Goal: Transaction & Acquisition: Purchase product/service

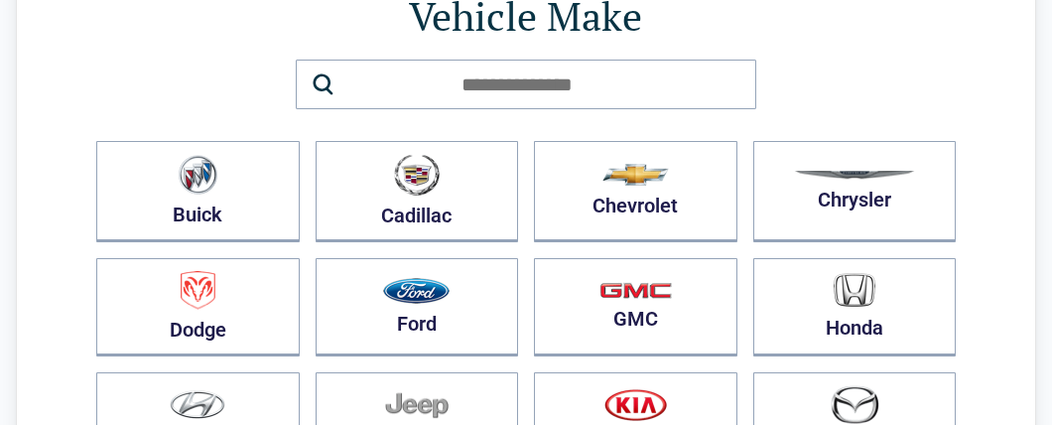
scroll to position [158, 0]
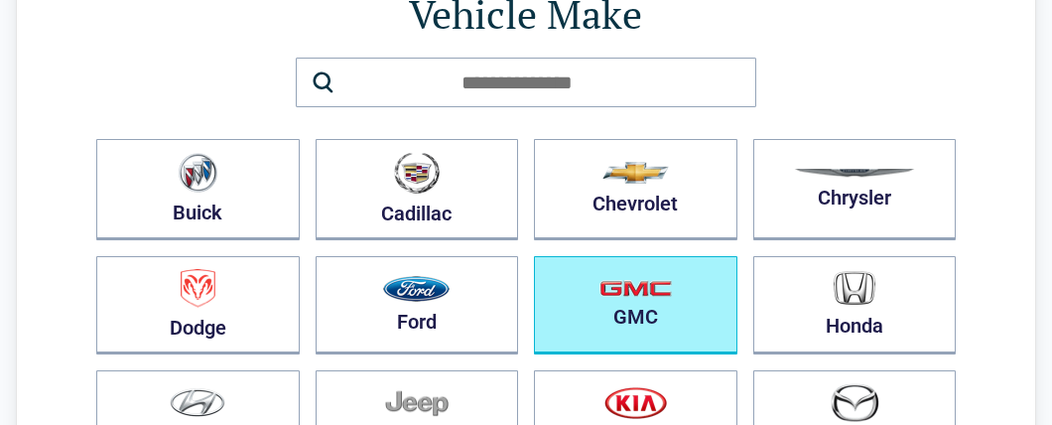
click at [626, 310] on button "GMC" at bounding box center [636, 305] width 204 height 98
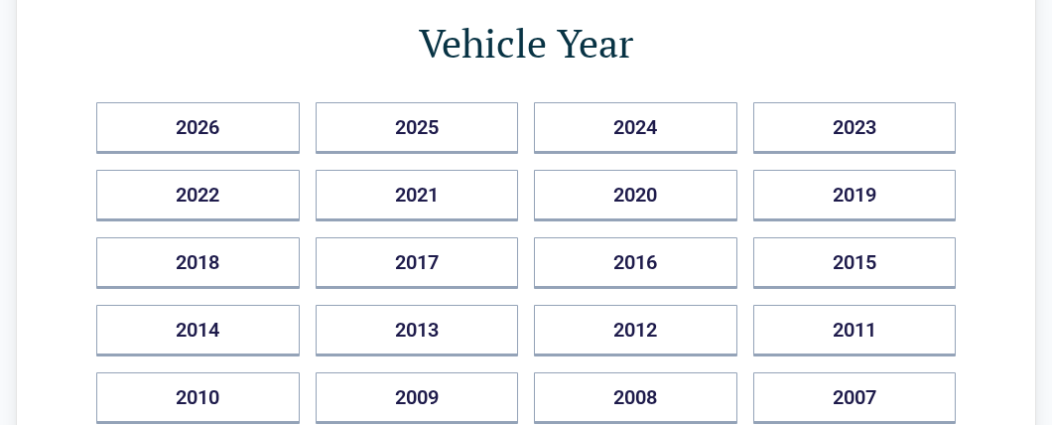
scroll to position [237, 0]
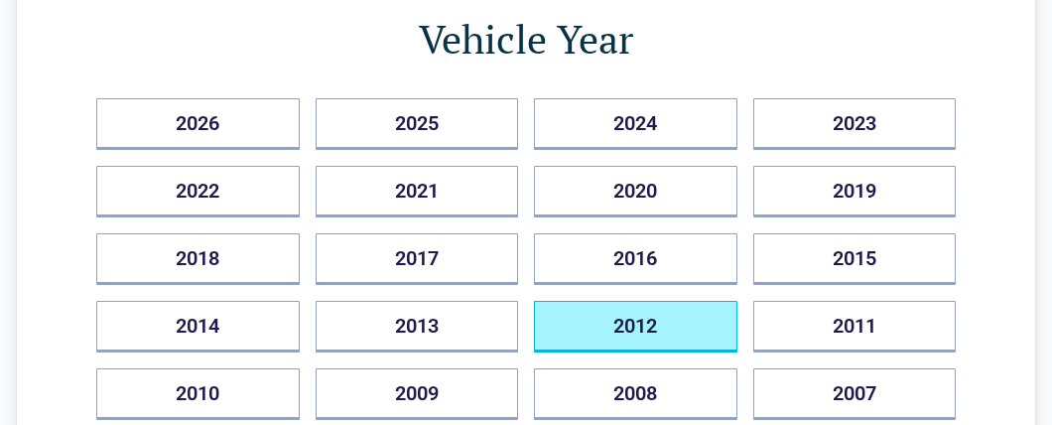
click at [631, 314] on button "2012" at bounding box center [636, 327] width 204 height 52
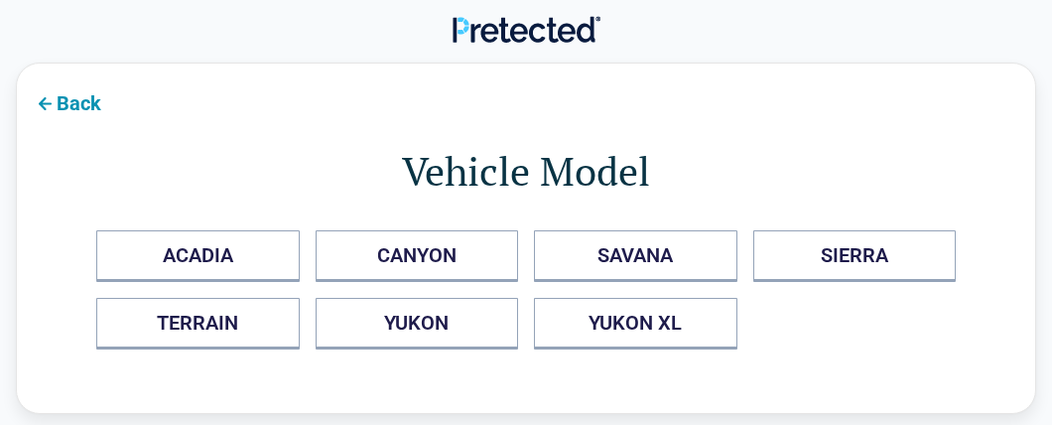
scroll to position [0, 0]
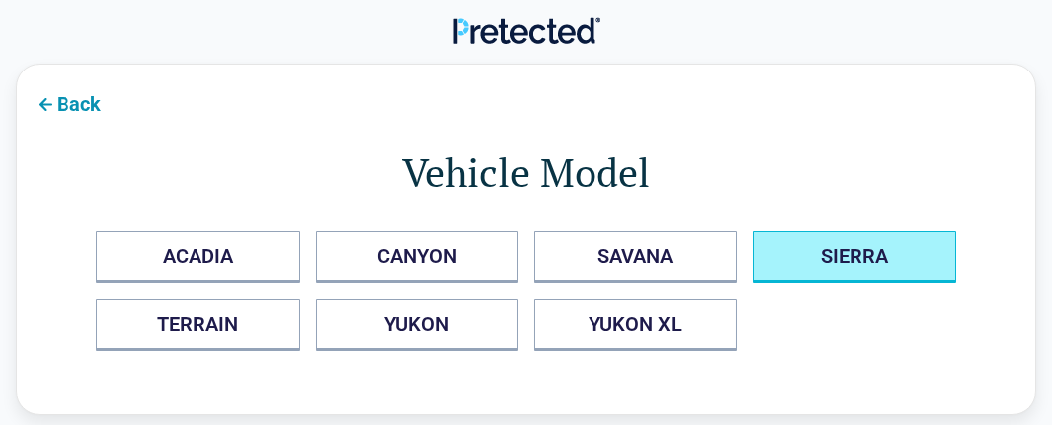
click at [831, 255] on button "SIERRA" at bounding box center [856, 257] width 204 height 52
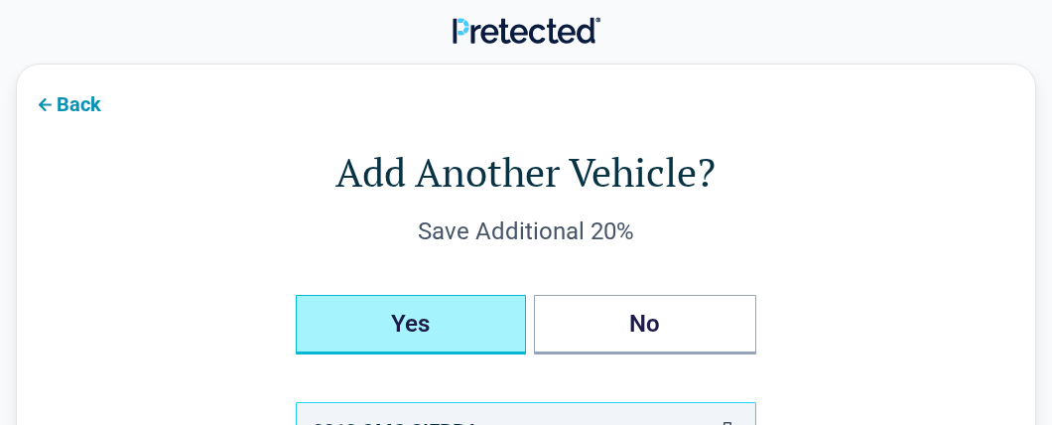
click at [432, 328] on button "Yes" at bounding box center [411, 325] width 230 height 60
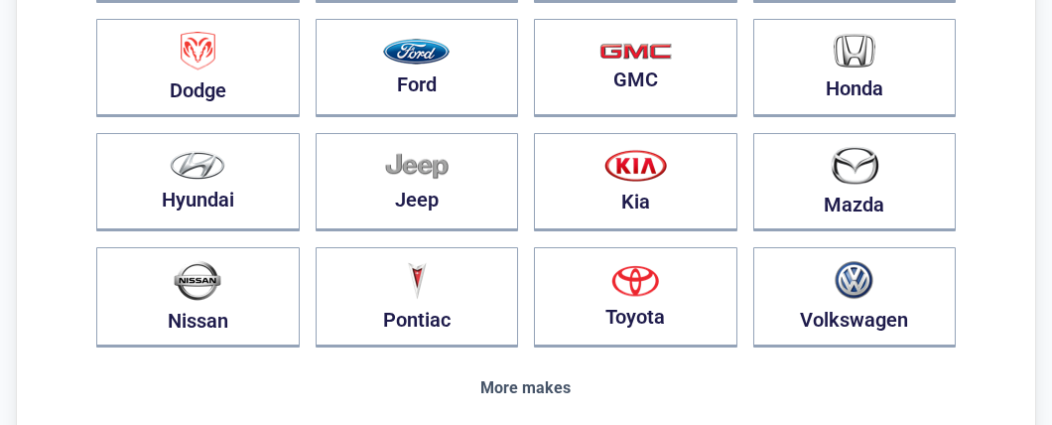
scroll to position [396, 0]
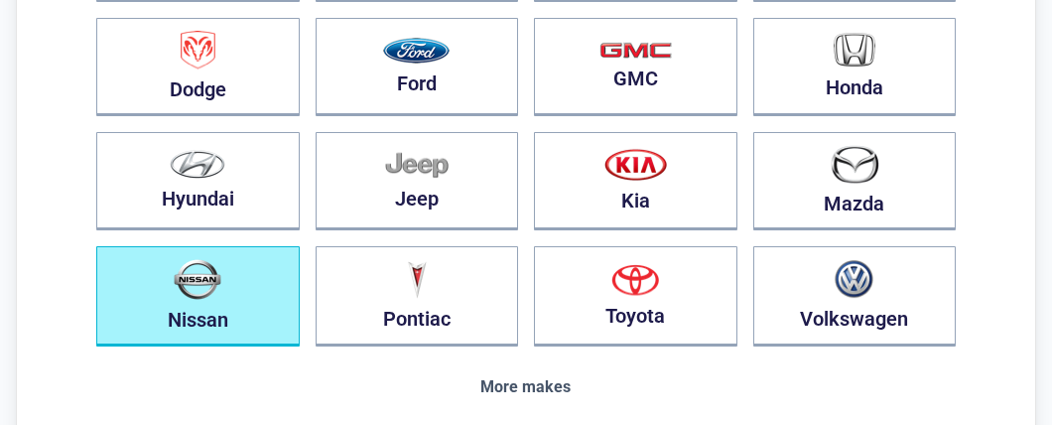
click at [245, 307] on button "Nissan" at bounding box center [198, 296] width 204 height 100
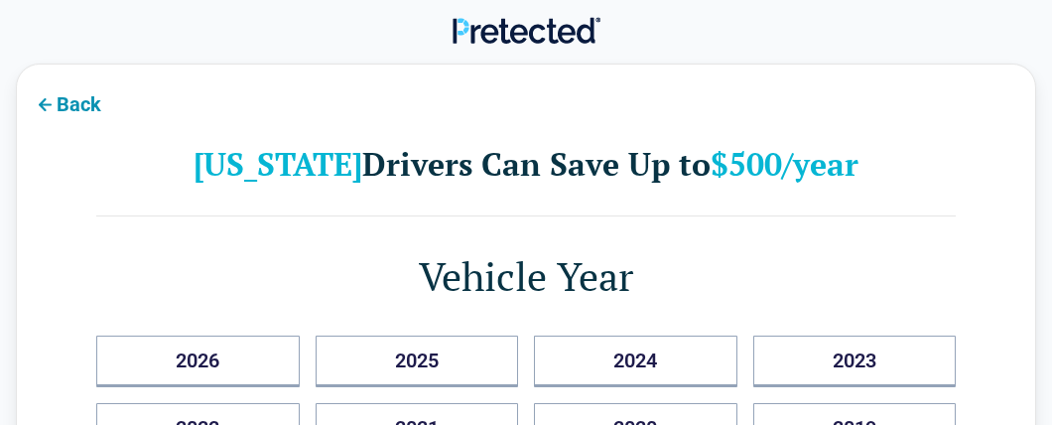
scroll to position [0, 0]
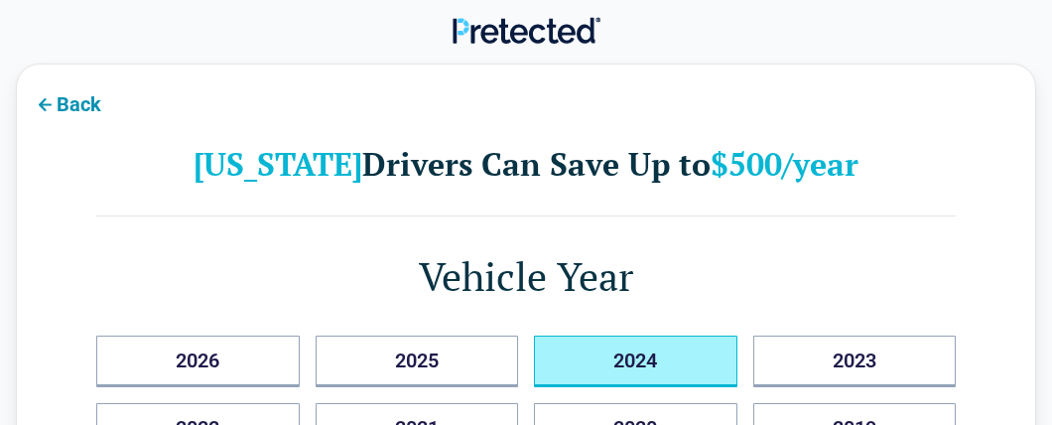
click at [605, 355] on button "2024" at bounding box center [636, 362] width 204 height 52
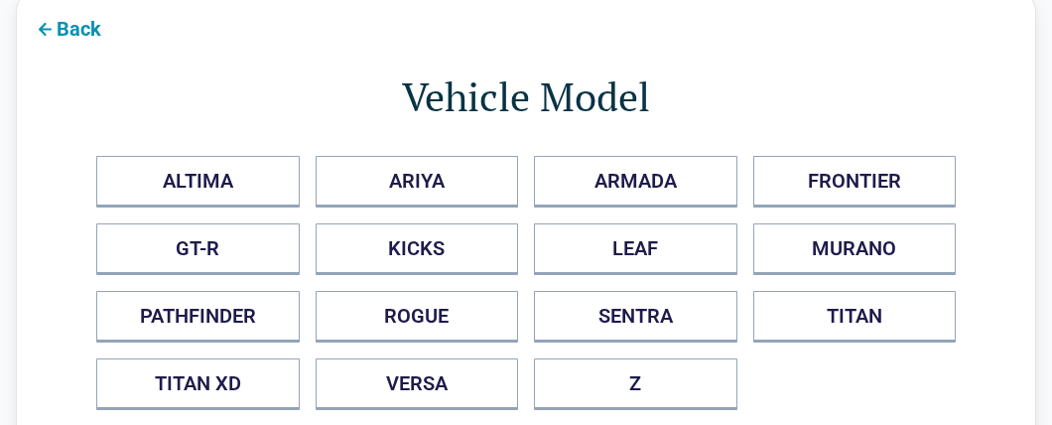
scroll to position [78, 0]
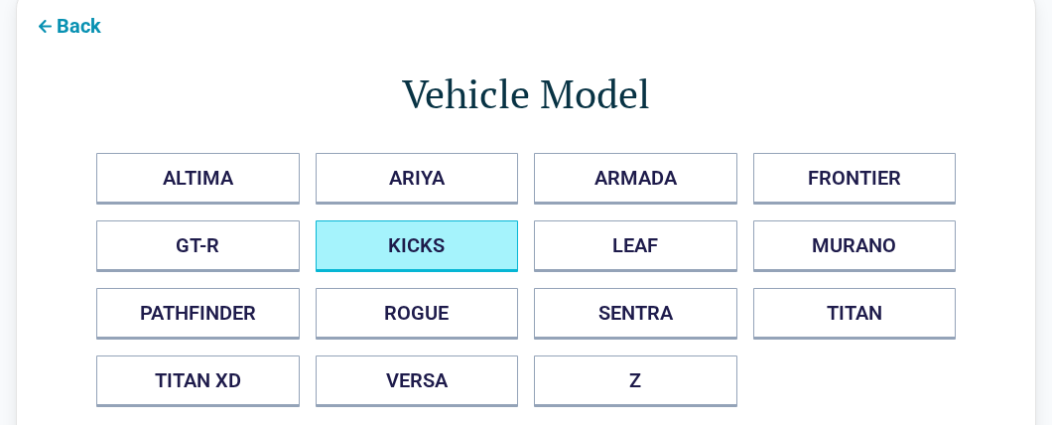
click at [462, 247] on button "KICKS" at bounding box center [418, 246] width 204 height 52
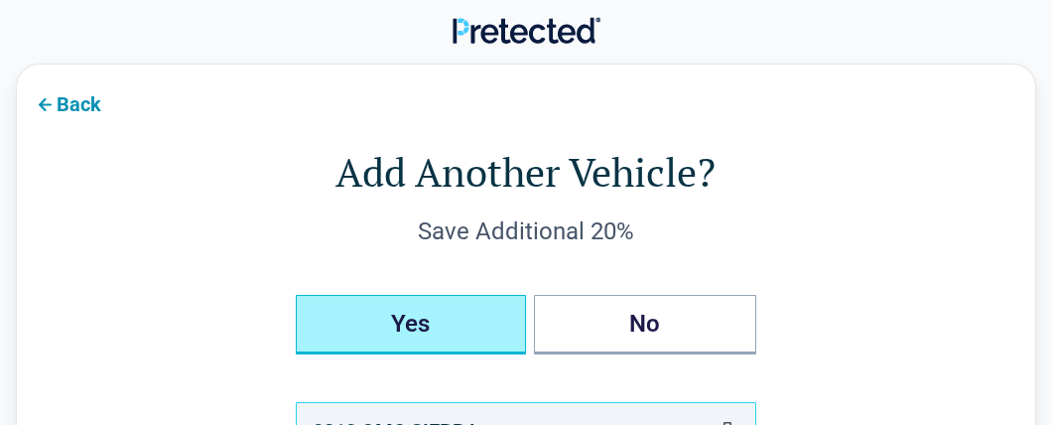
click at [420, 316] on button "Yes" at bounding box center [411, 325] width 230 height 60
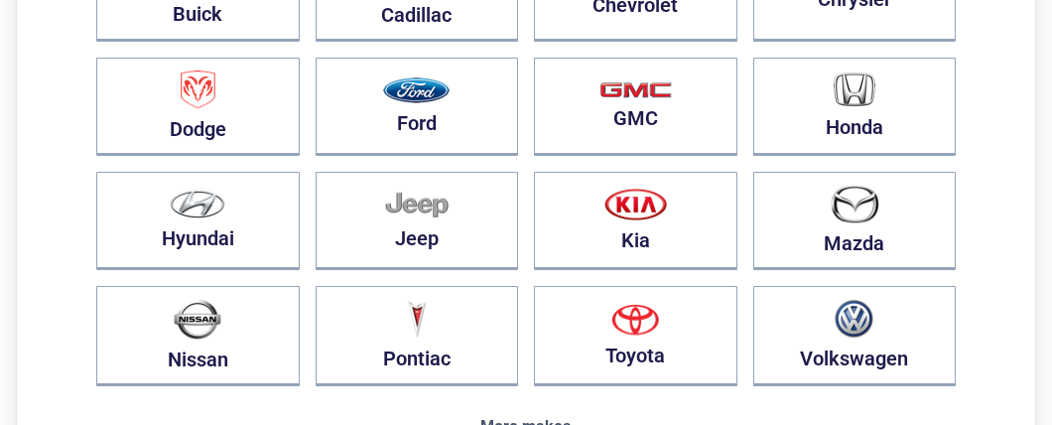
scroll to position [396, 0]
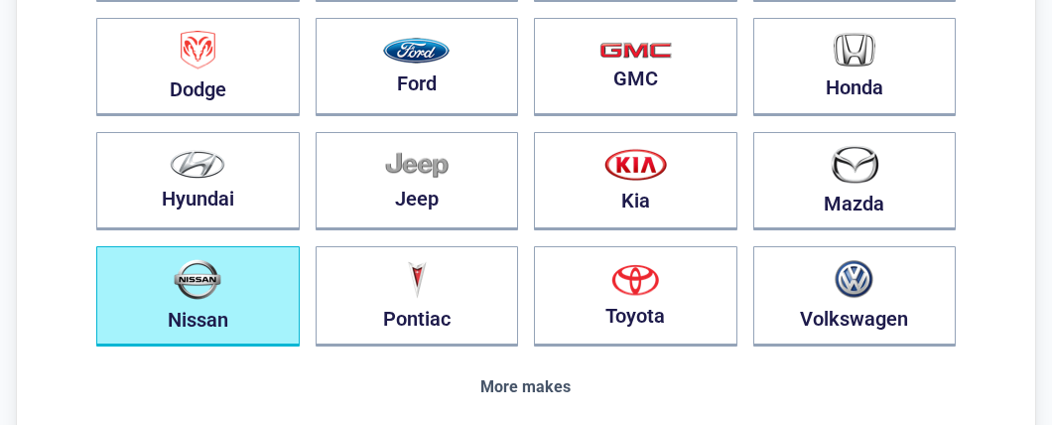
click at [224, 295] on button "Nissan" at bounding box center [198, 296] width 204 height 100
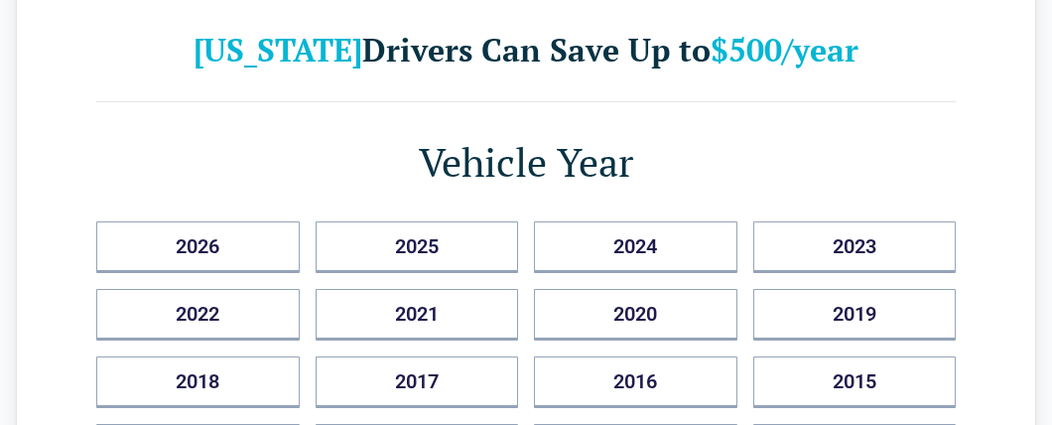
scroll to position [118, 0]
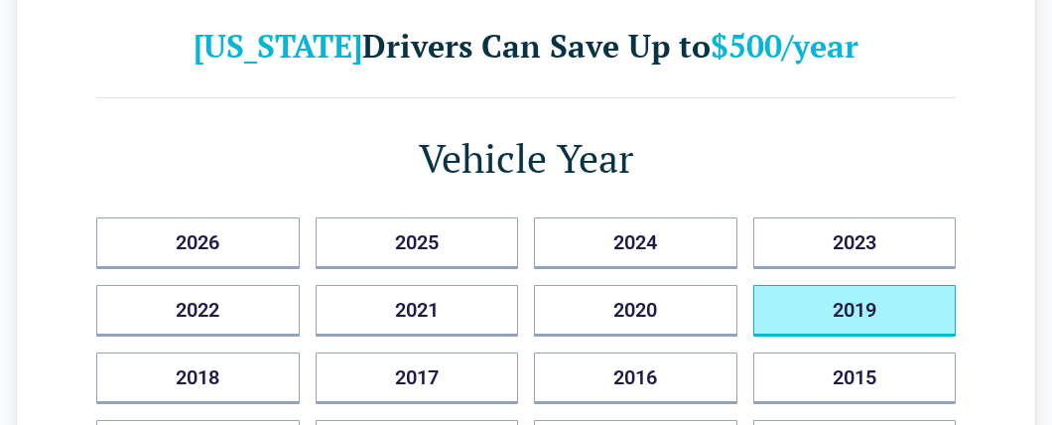
click at [846, 304] on button "2019" at bounding box center [856, 311] width 204 height 52
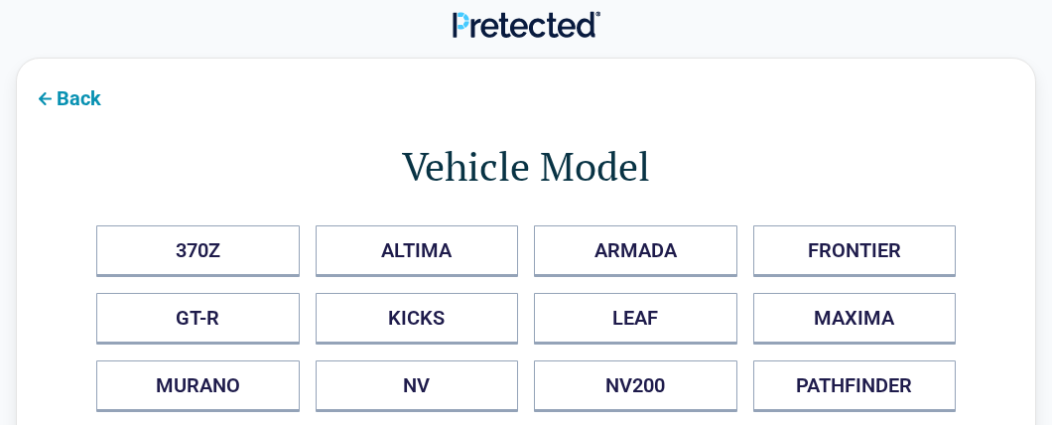
scroll to position [0, 0]
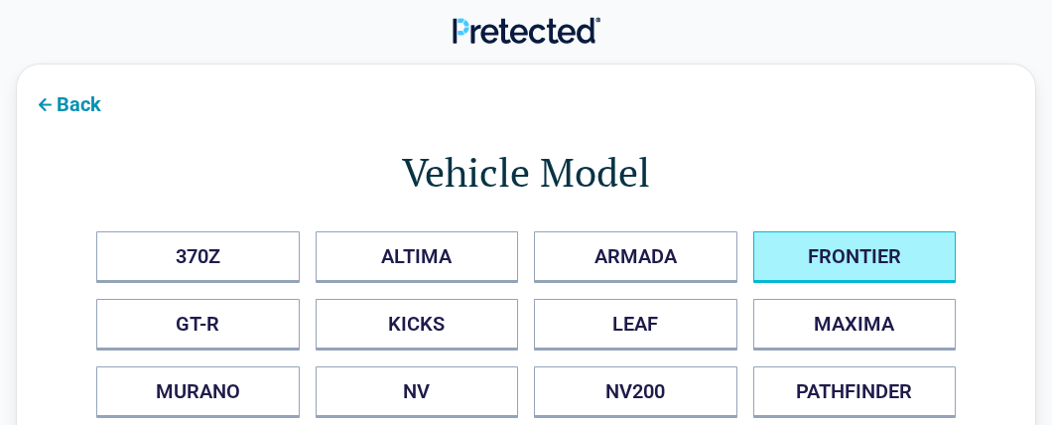
click at [856, 256] on button "FRONTIER" at bounding box center [856, 257] width 204 height 52
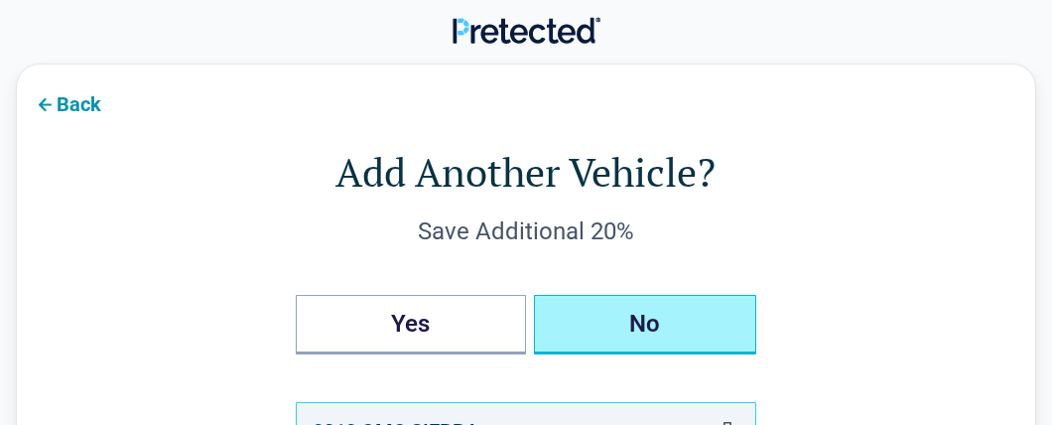
click at [664, 326] on button "No" at bounding box center [645, 325] width 222 height 60
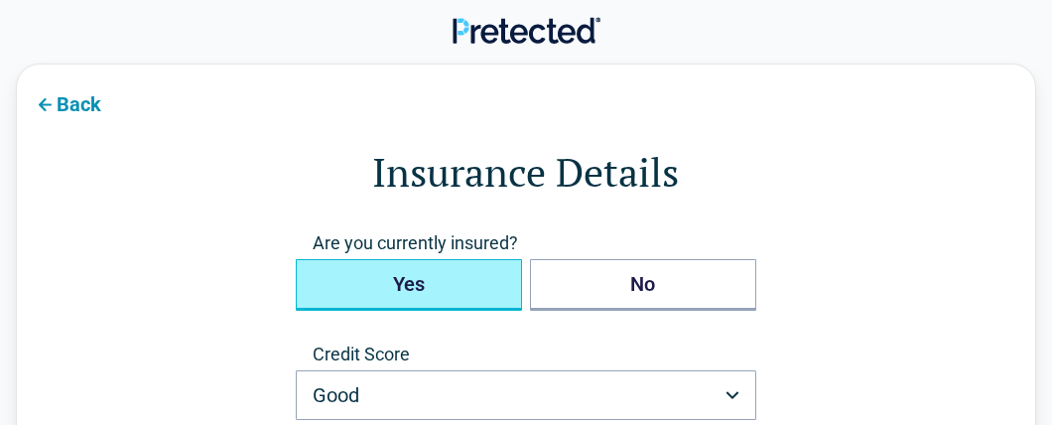
click at [423, 293] on button "Yes" at bounding box center [409, 285] width 226 height 52
type button "true"
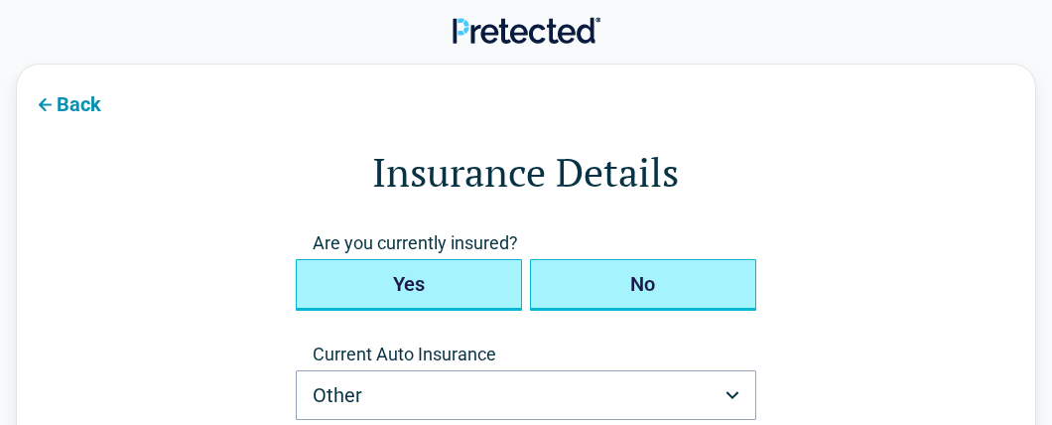
type button "false"
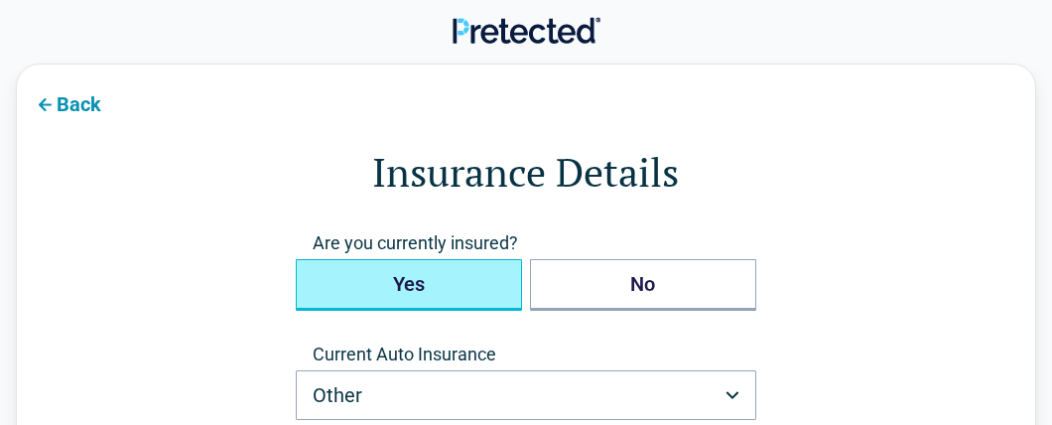
click at [369, 286] on button "Yes" at bounding box center [409, 285] width 226 height 52
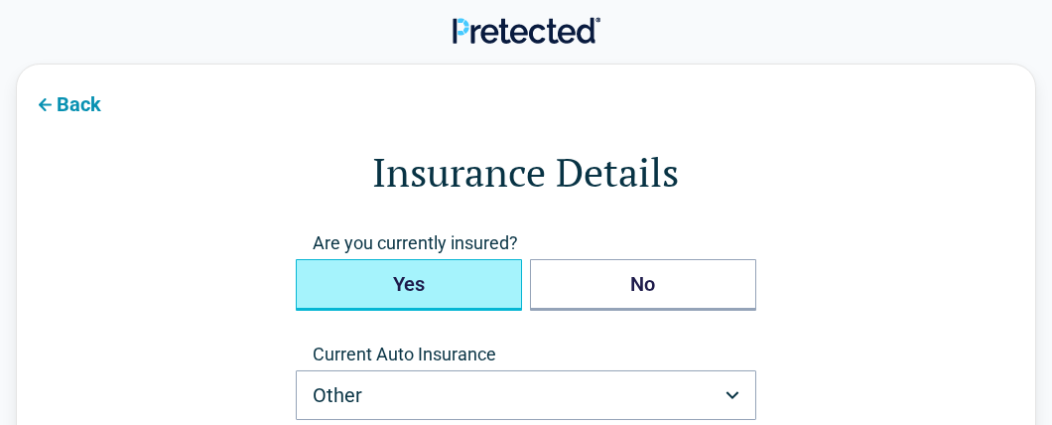
click at [422, 282] on button "Yes" at bounding box center [409, 285] width 226 height 52
click at [419, 281] on button "Yes" at bounding box center [409, 285] width 226 height 52
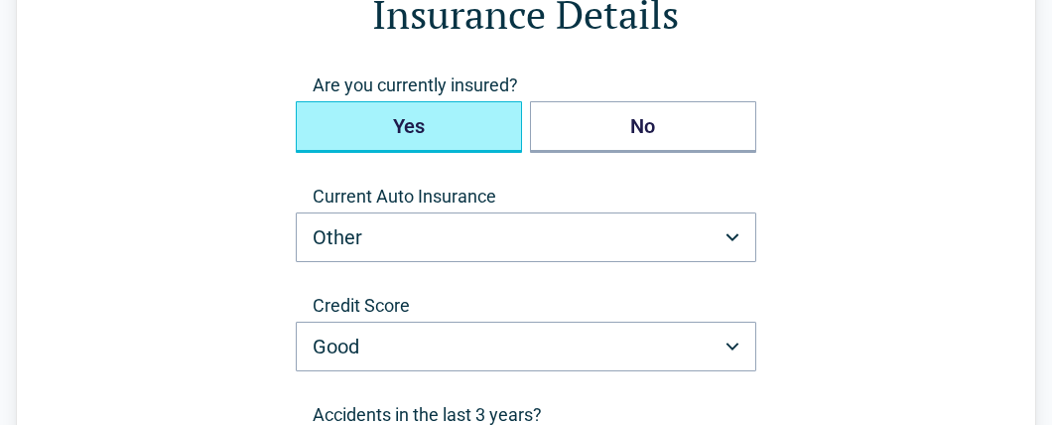
scroll to position [198, 0]
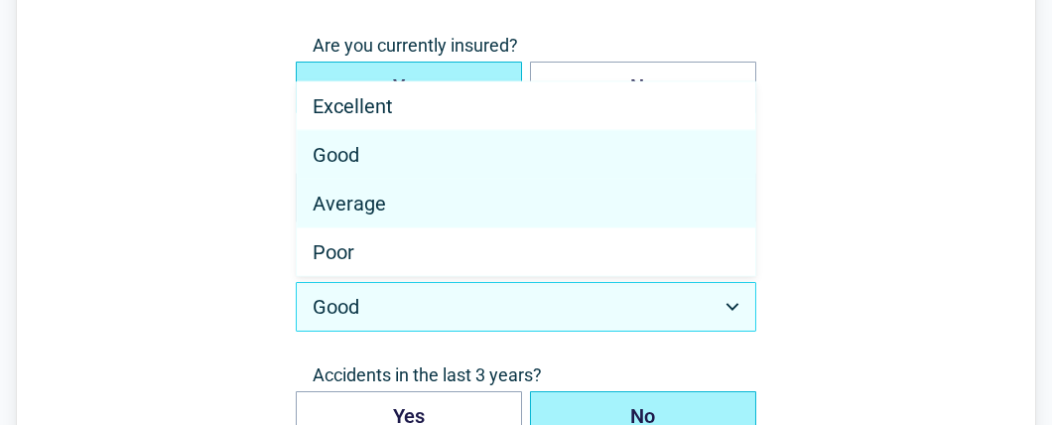
select select "*******"
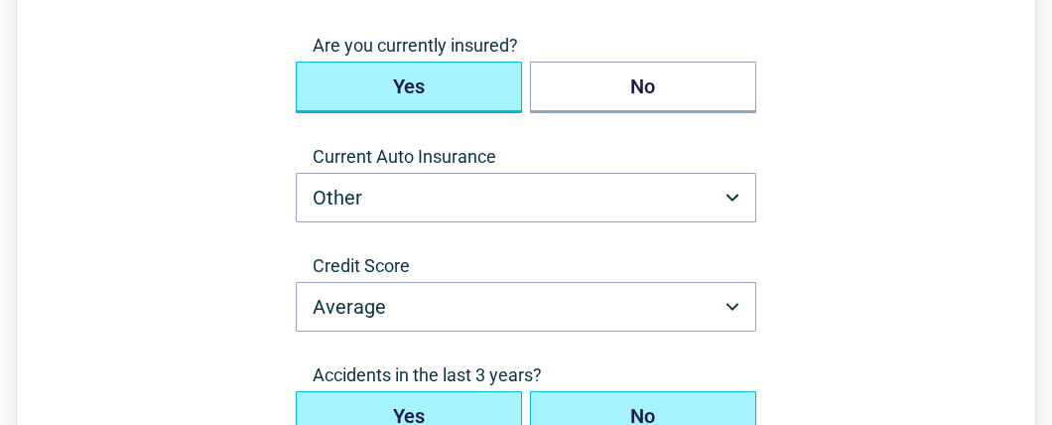
click at [449, 407] on button "Yes" at bounding box center [409, 417] width 226 height 52
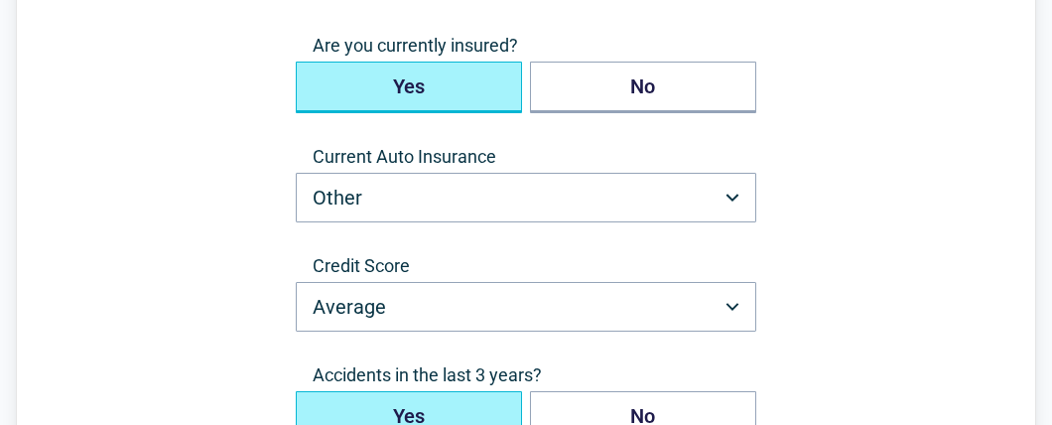
click at [249, 416] on form "**********" at bounding box center [526, 242] width 860 height 592
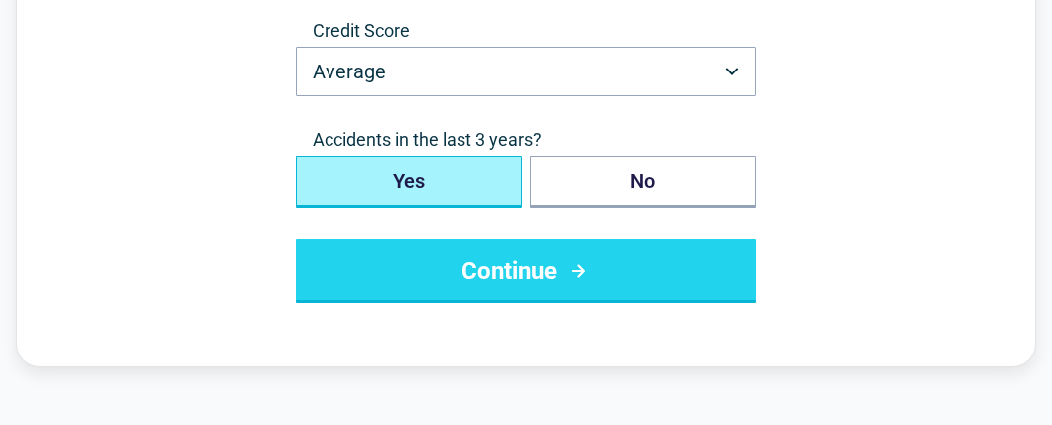
scroll to position [436, 0]
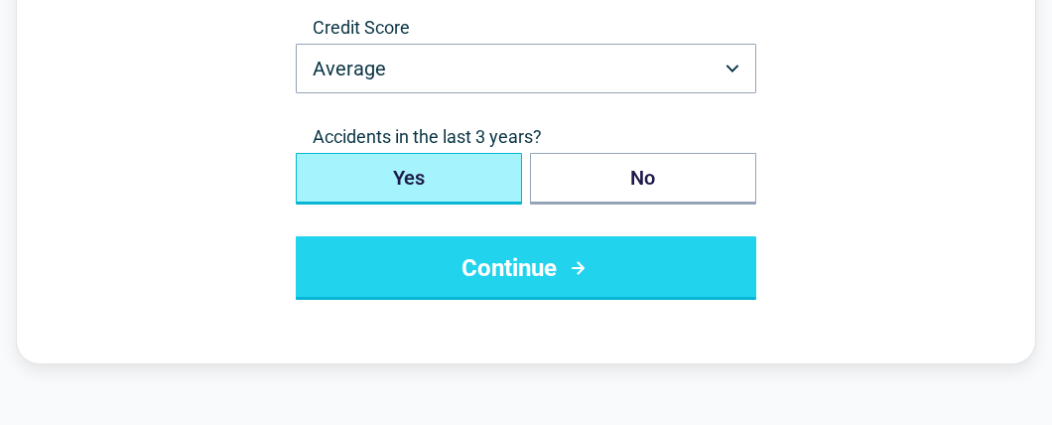
click at [553, 270] on button "Continue" at bounding box center [526, 268] width 461 height 64
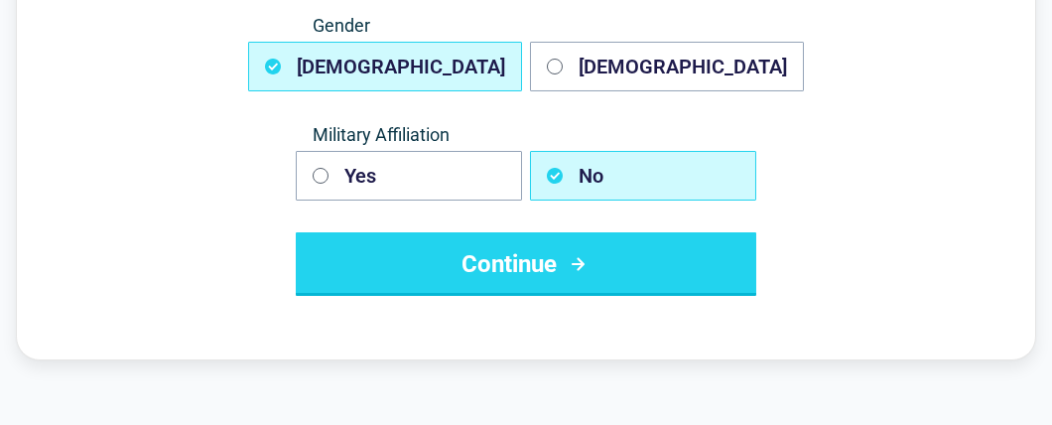
click at [537, 275] on button "Continue" at bounding box center [526, 264] width 461 height 64
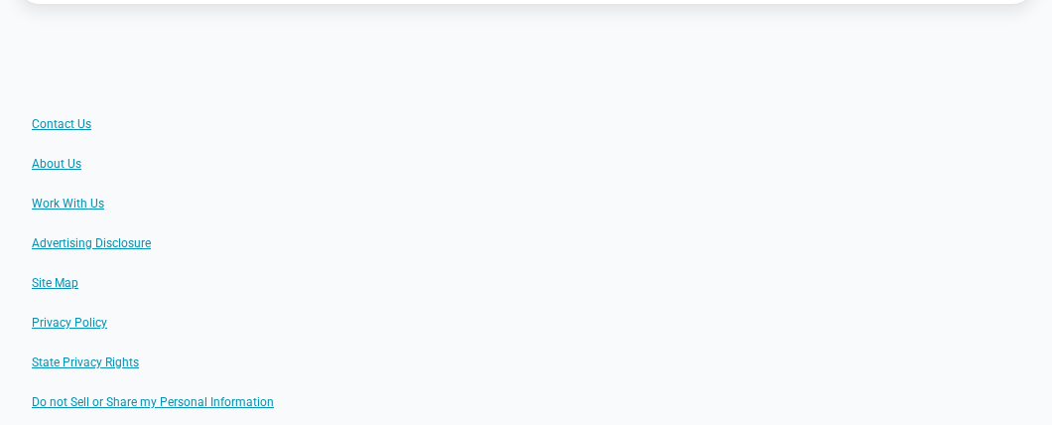
scroll to position [0, 0]
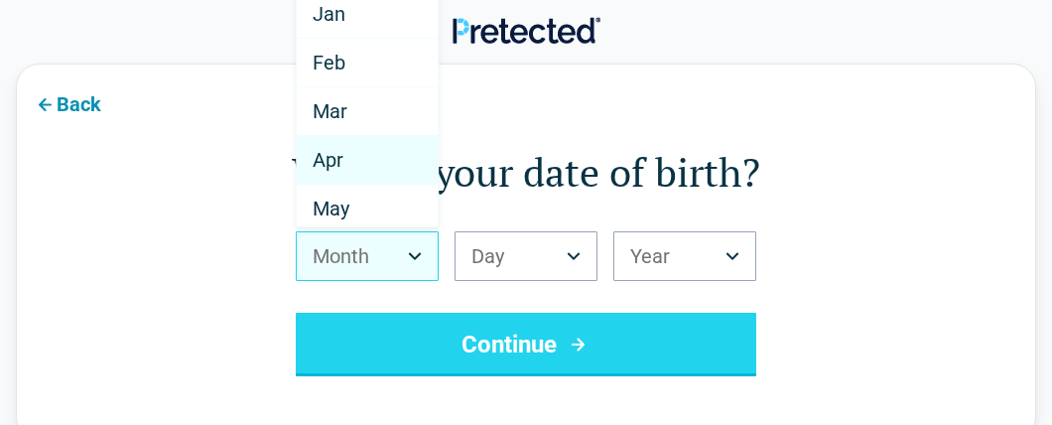
select select "*"
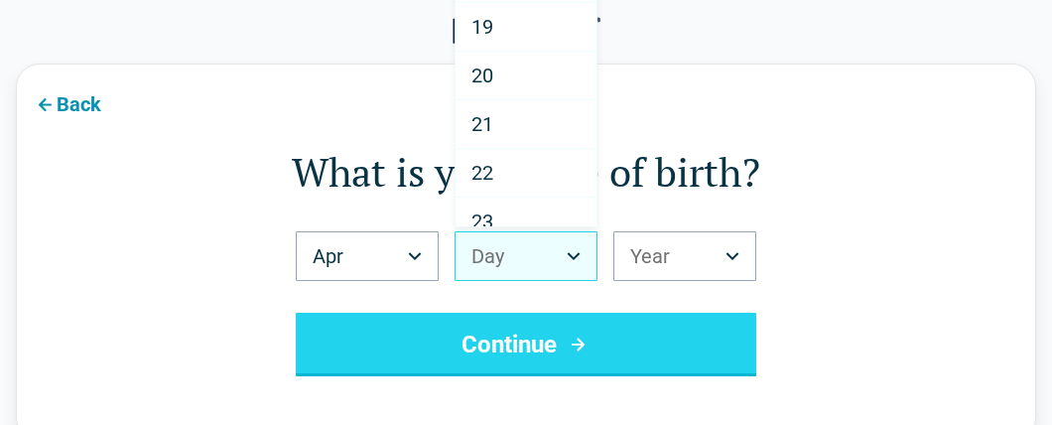
scroll to position [878, 0]
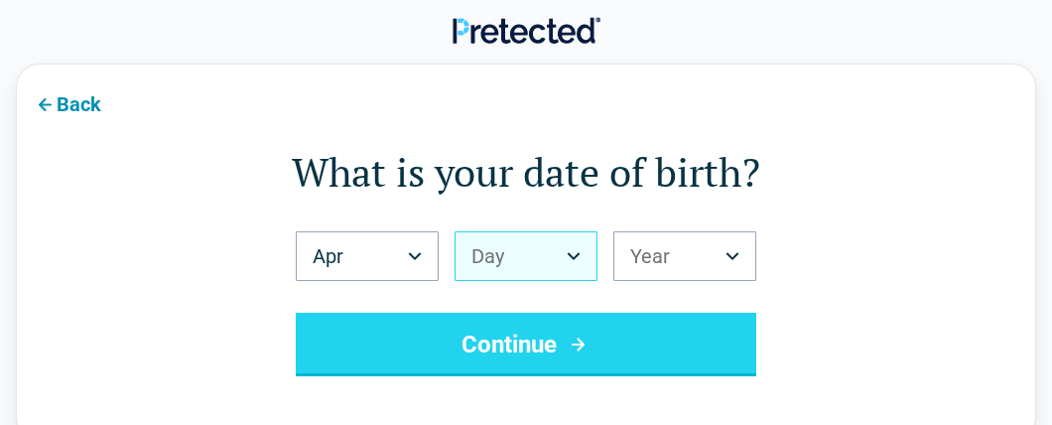
drag, startPoint x: 595, startPoint y: 107, endPoint x: 597, endPoint y: 174, distance: 66.5
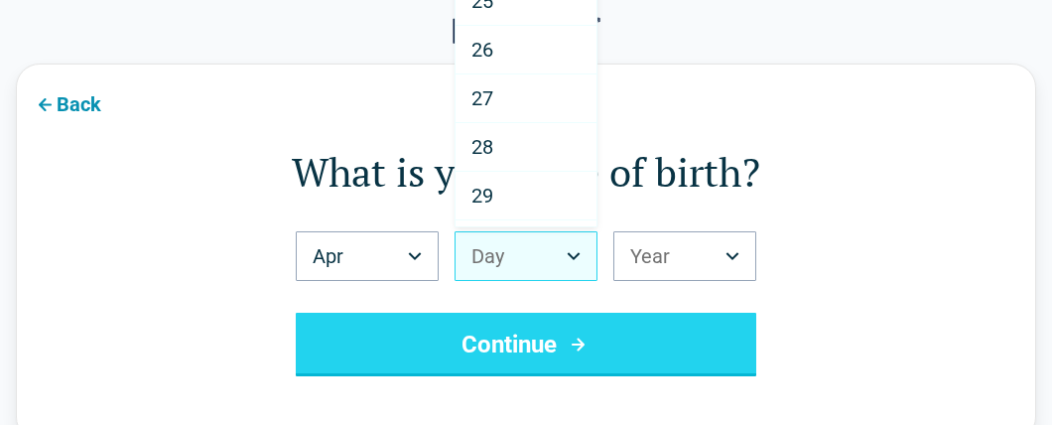
scroll to position [1185, 0]
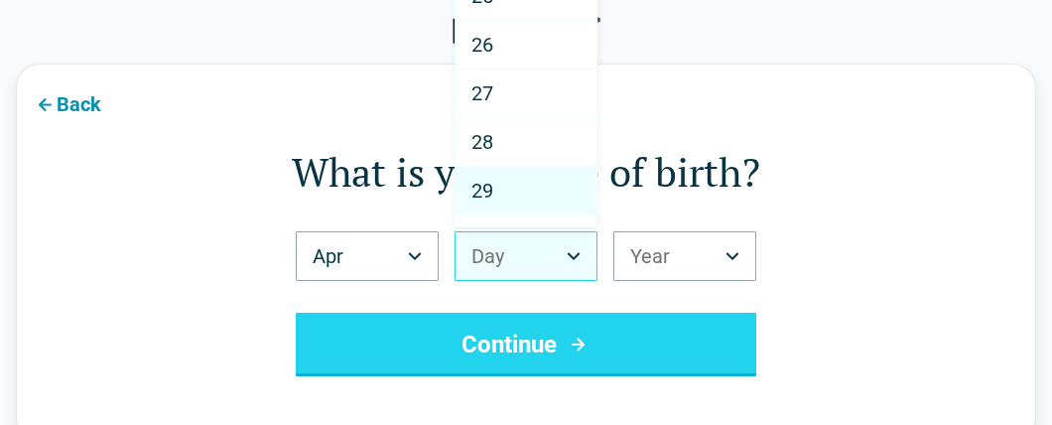
select select "**"
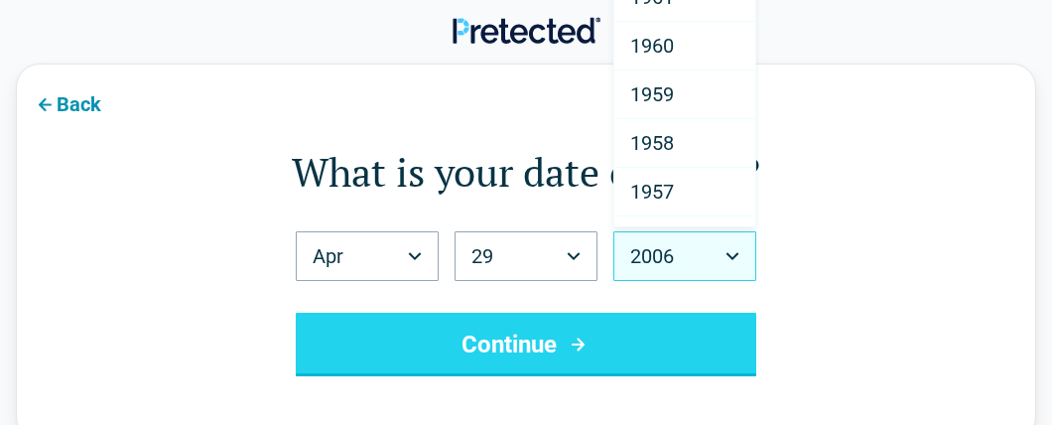
scroll to position [2458, 0]
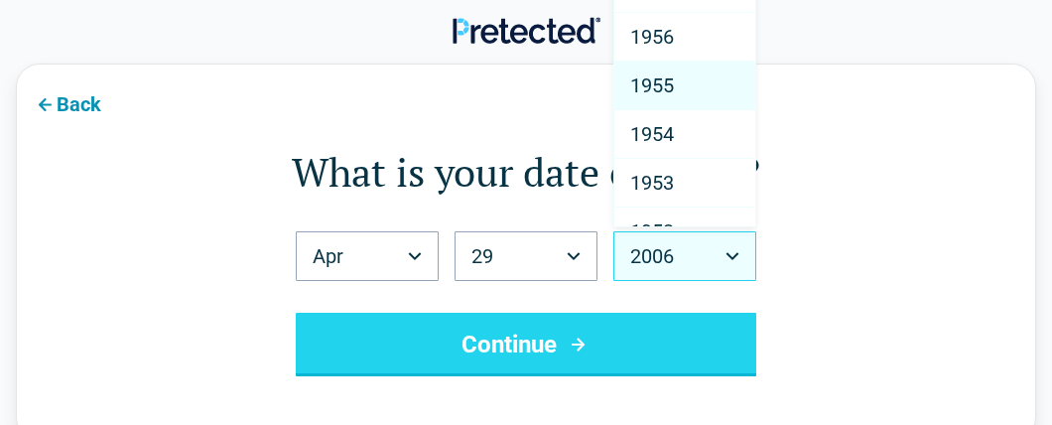
select select "****"
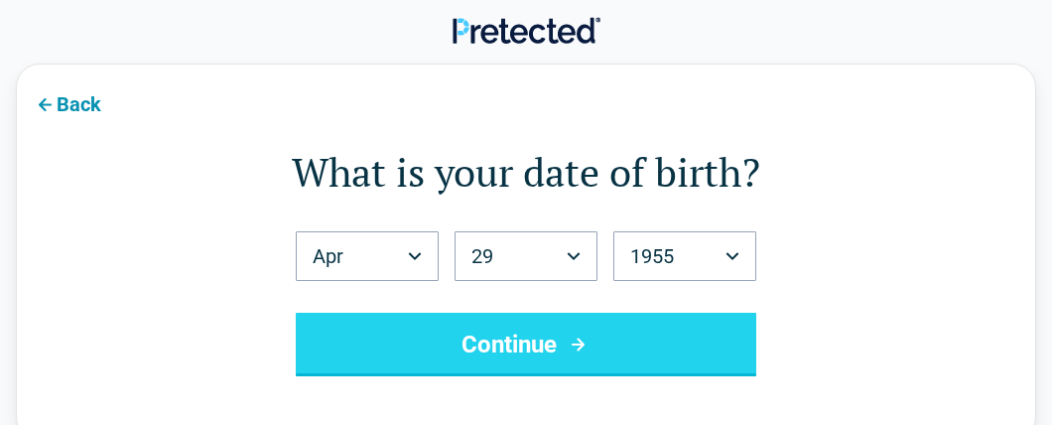
click at [560, 338] on button "Continue" at bounding box center [526, 345] width 461 height 64
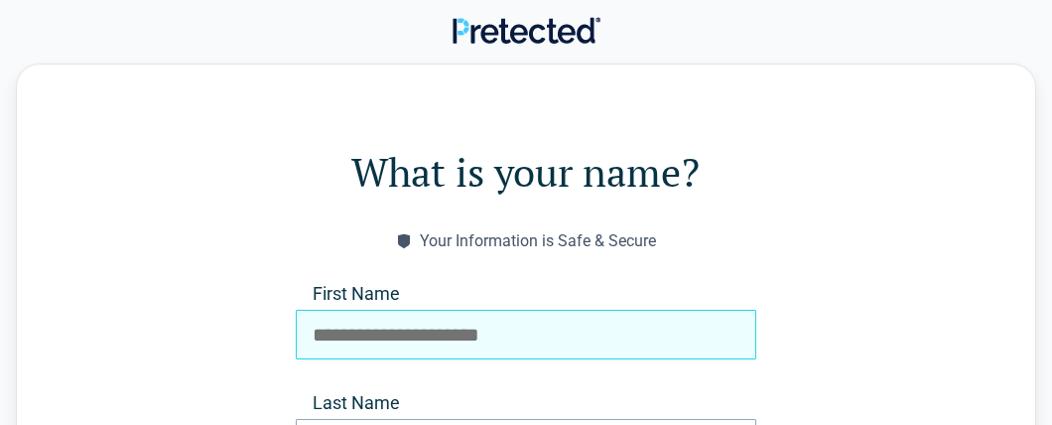
click at [421, 336] on input "First Name" at bounding box center [526, 335] width 461 height 50
type input "**********"
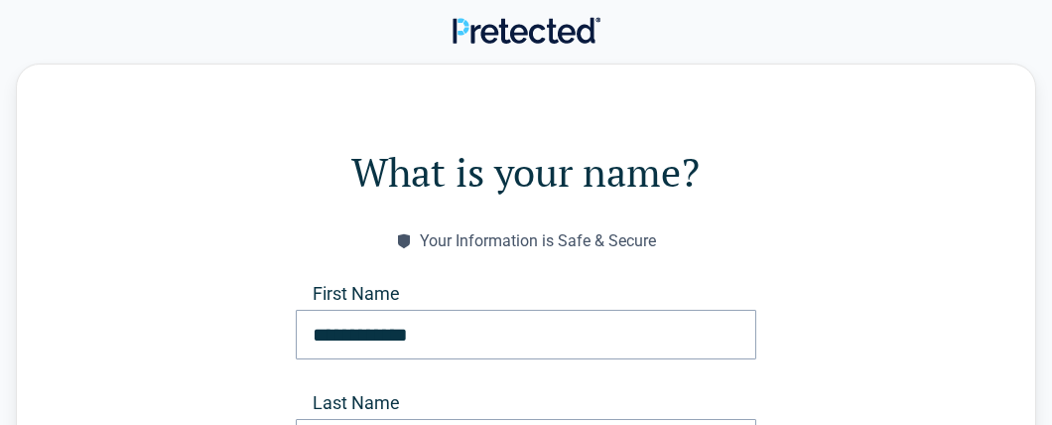
click at [233, 393] on form "**********" at bounding box center [526, 354] width 860 height 420
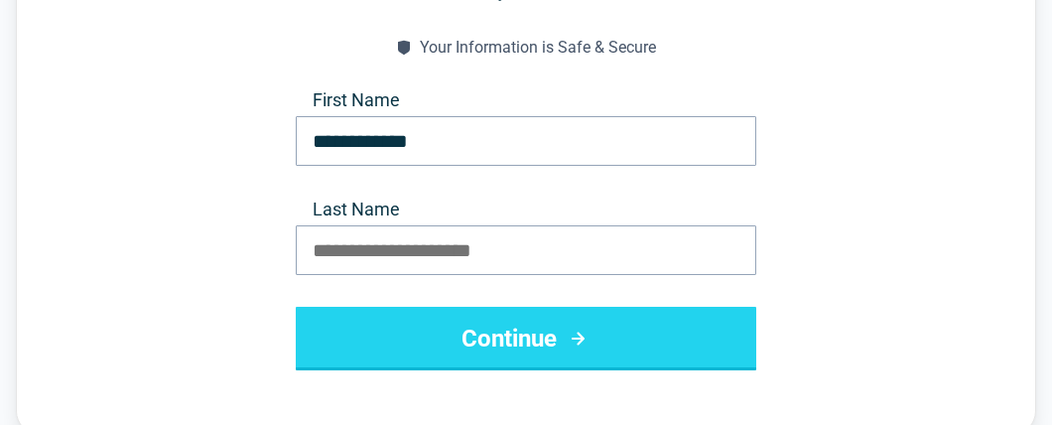
scroll to position [198, 0]
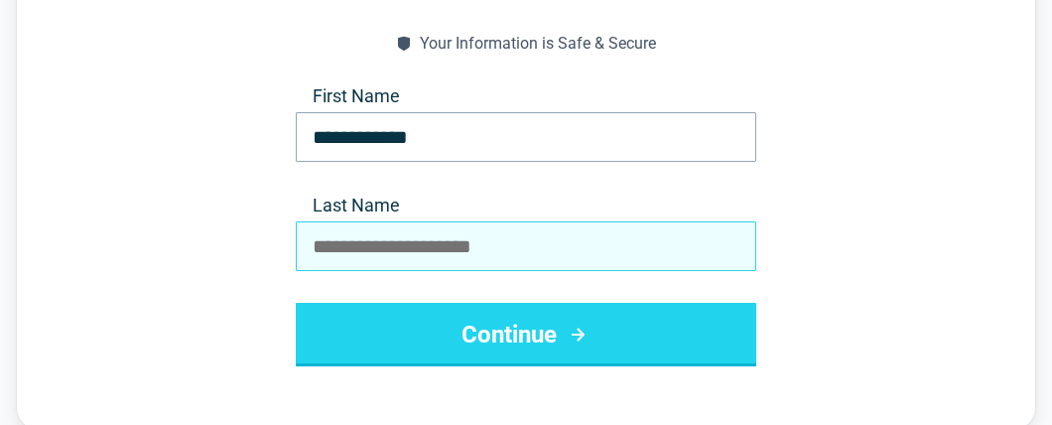
click at [430, 240] on input "Last Name" at bounding box center [526, 246] width 461 height 50
type input "*****"
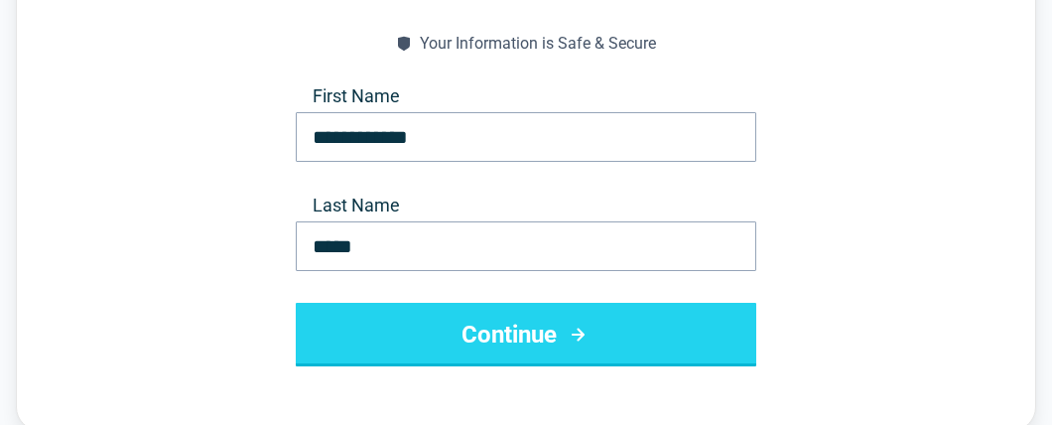
click at [531, 329] on button "Continue" at bounding box center [526, 335] width 461 height 64
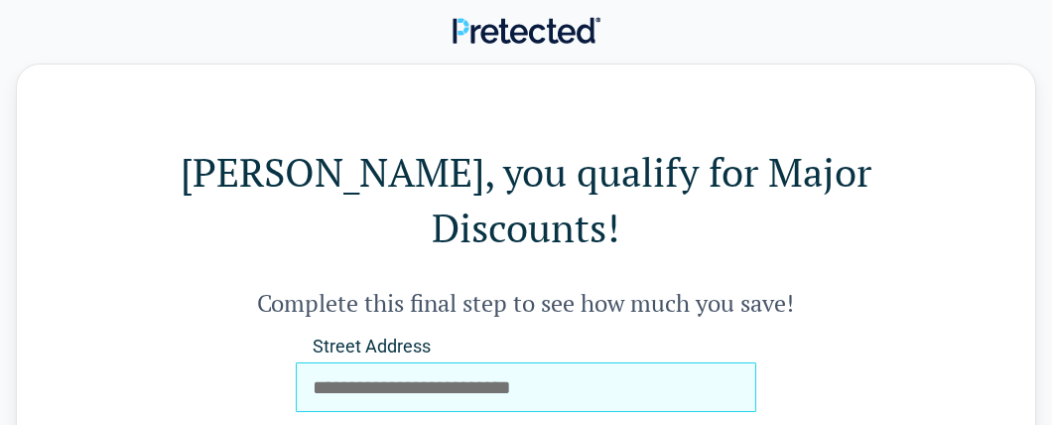
click at [512, 362] on input "Street Address" at bounding box center [526, 387] width 461 height 50
type input "**********"
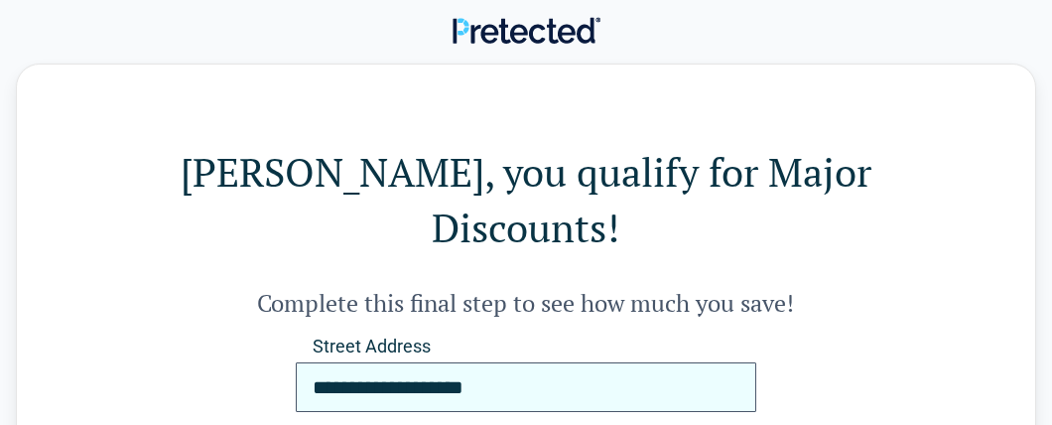
type input "**********"
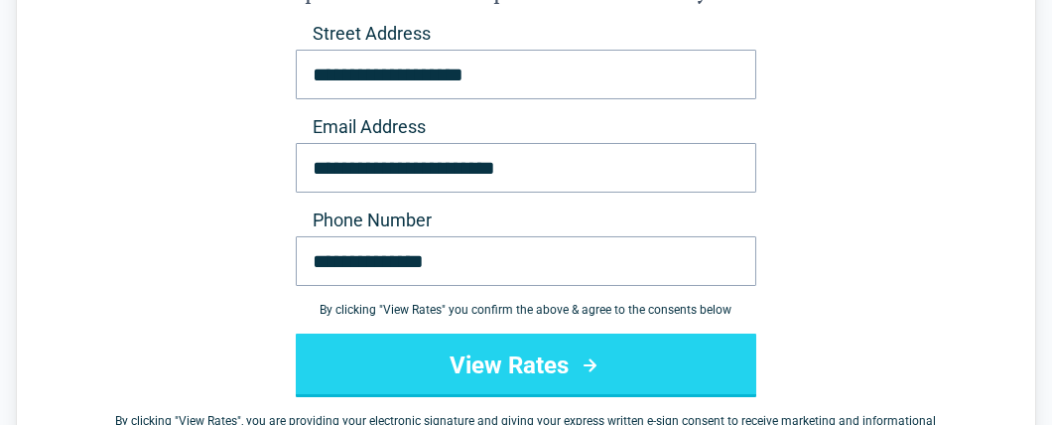
scroll to position [317, 0]
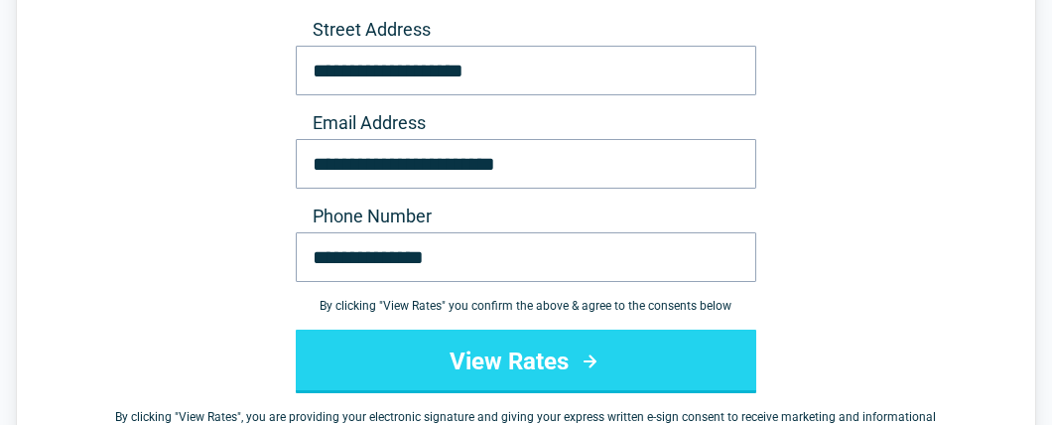
click at [549, 330] on button "View Rates" at bounding box center [526, 362] width 461 height 64
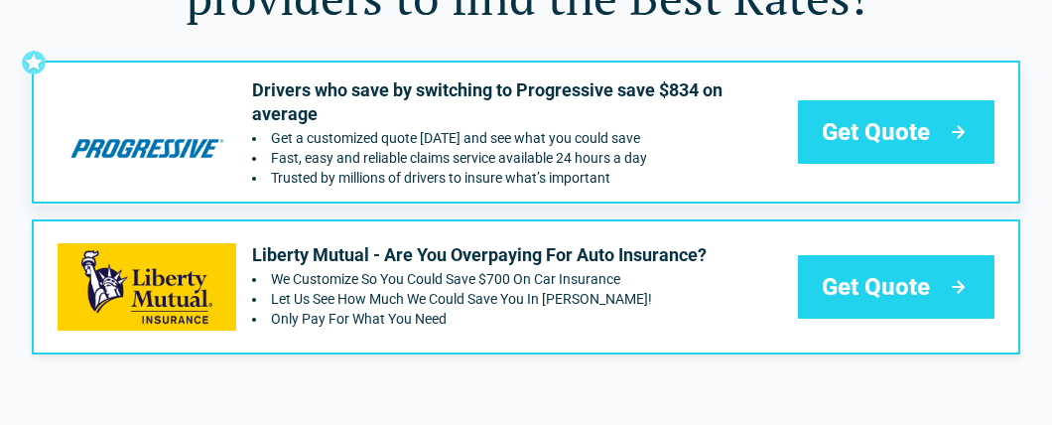
scroll to position [198, 0]
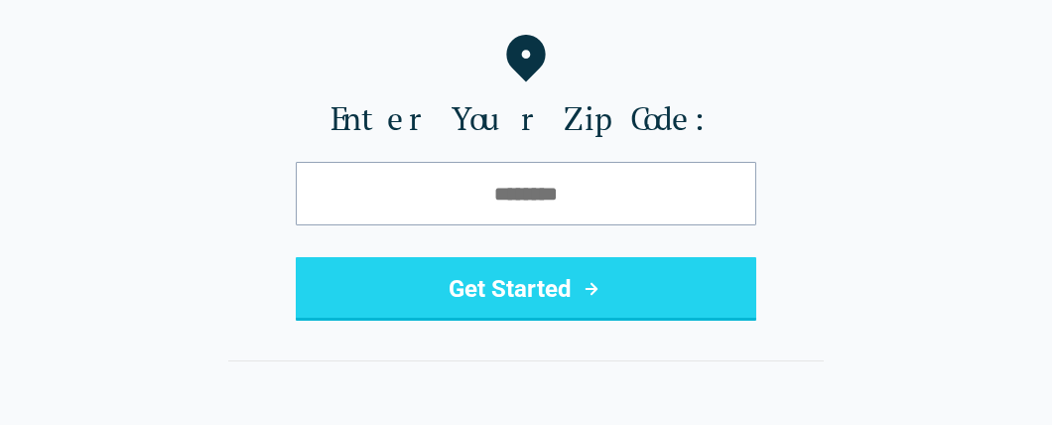
scroll to position [237, 0]
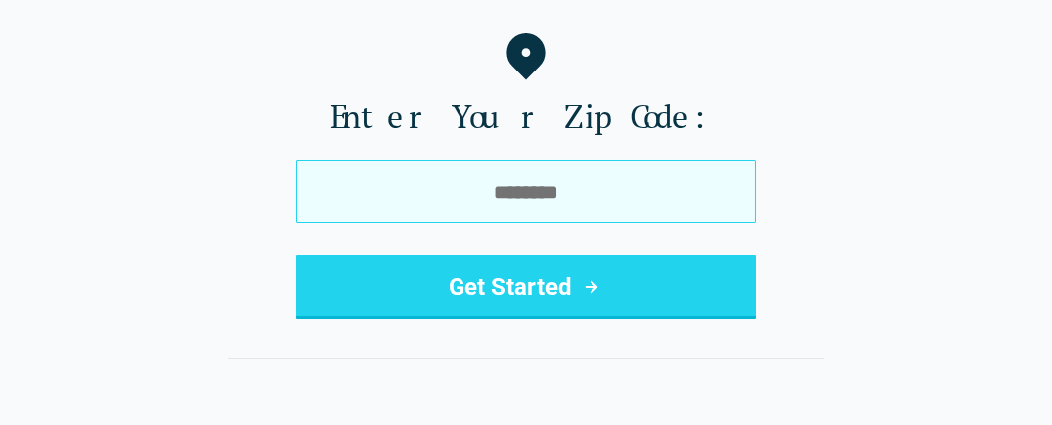
click at [519, 190] on input "tel" at bounding box center [526, 192] width 461 height 64
type input "*****"
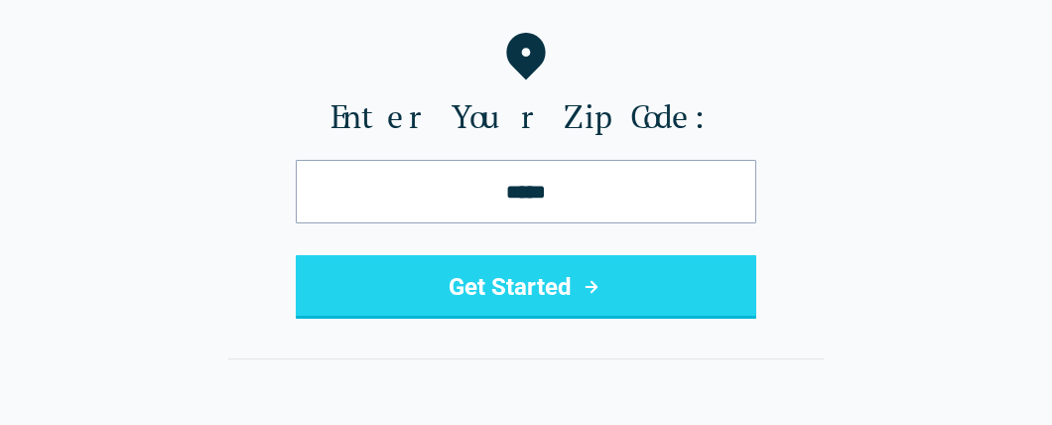
click at [493, 279] on button "Get Started" at bounding box center [526, 287] width 461 height 64
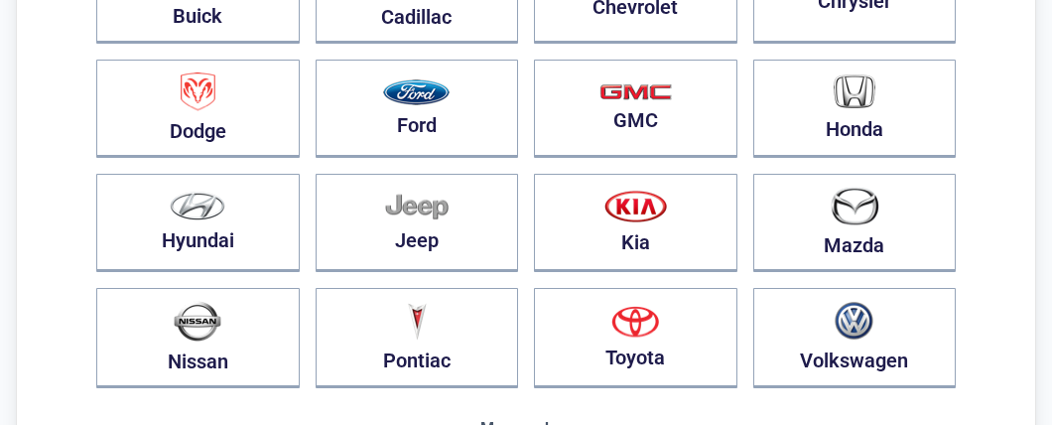
scroll to position [356, 0]
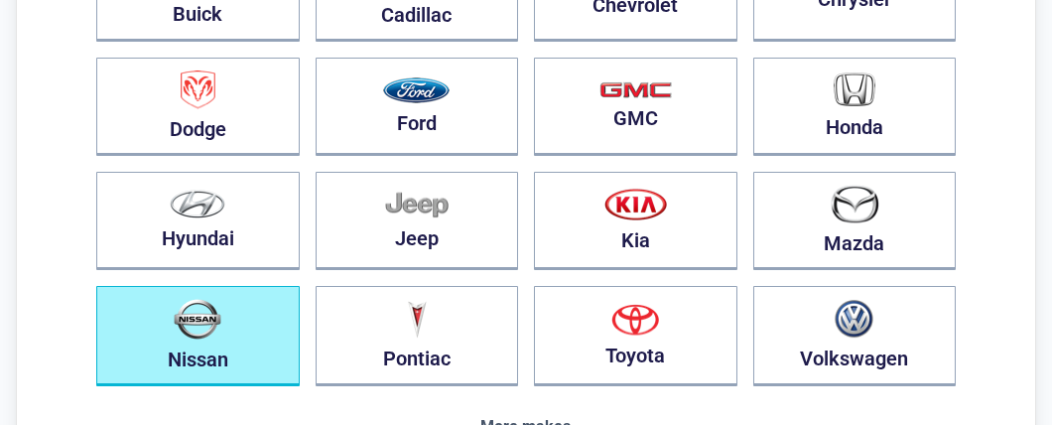
click at [206, 325] on img "button" at bounding box center [198, 319] width 48 height 41
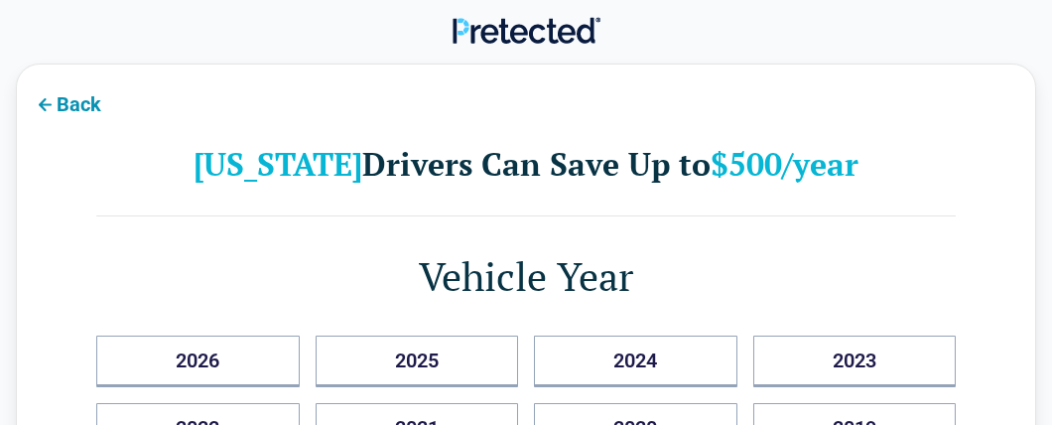
scroll to position [0, 0]
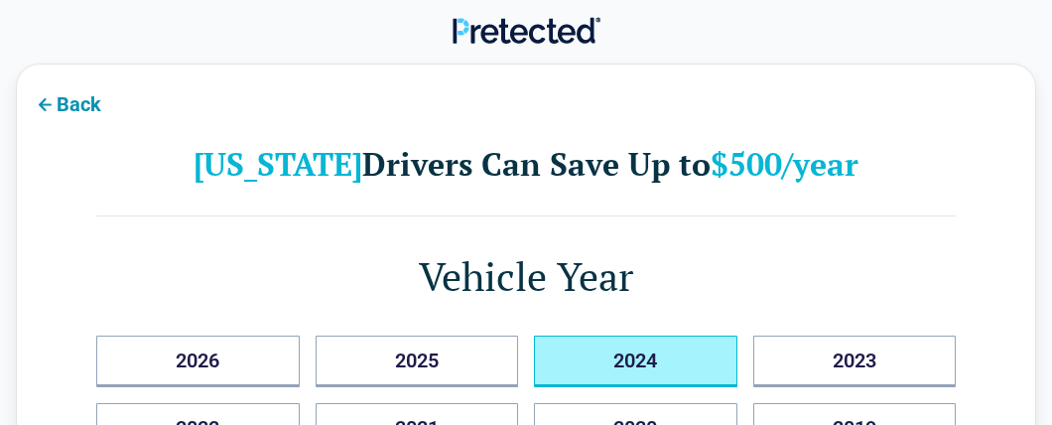
click at [639, 354] on button "2024" at bounding box center [636, 362] width 204 height 52
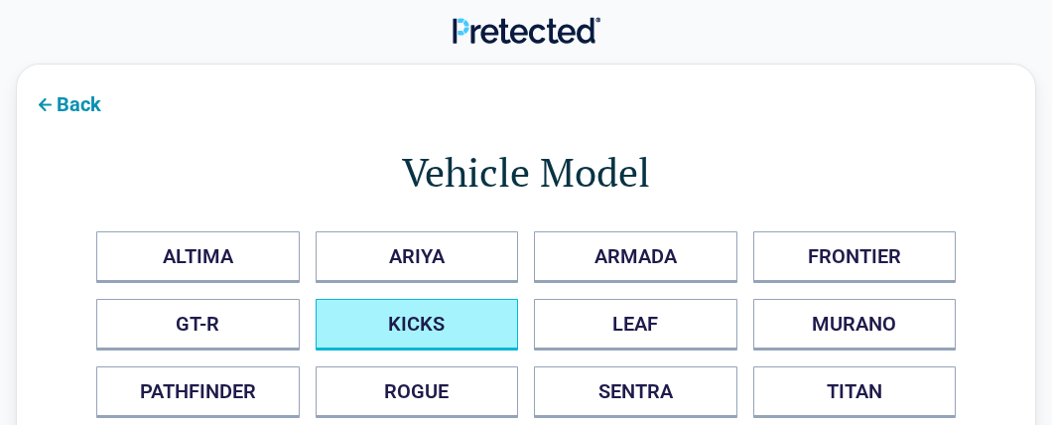
click at [441, 315] on button "KICKS" at bounding box center [418, 325] width 204 height 52
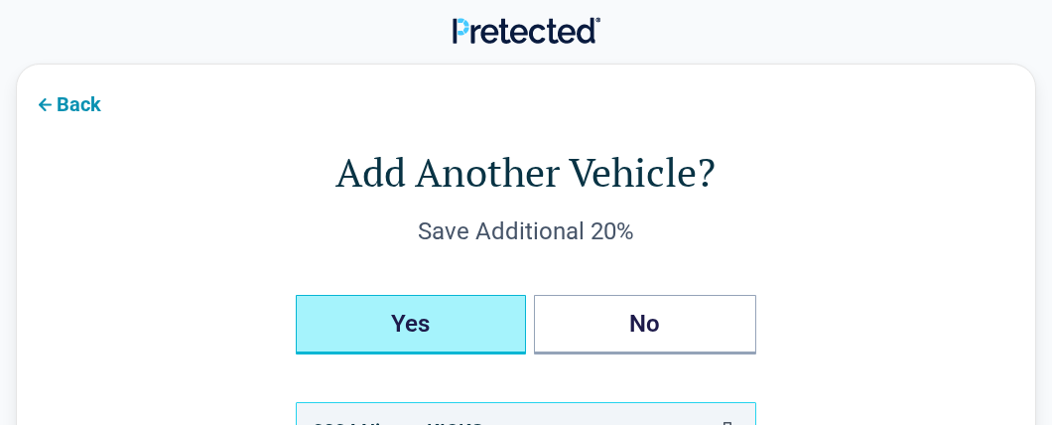
click at [428, 318] on button "Yes" at bounding box center [411, 325] width 230 height 60
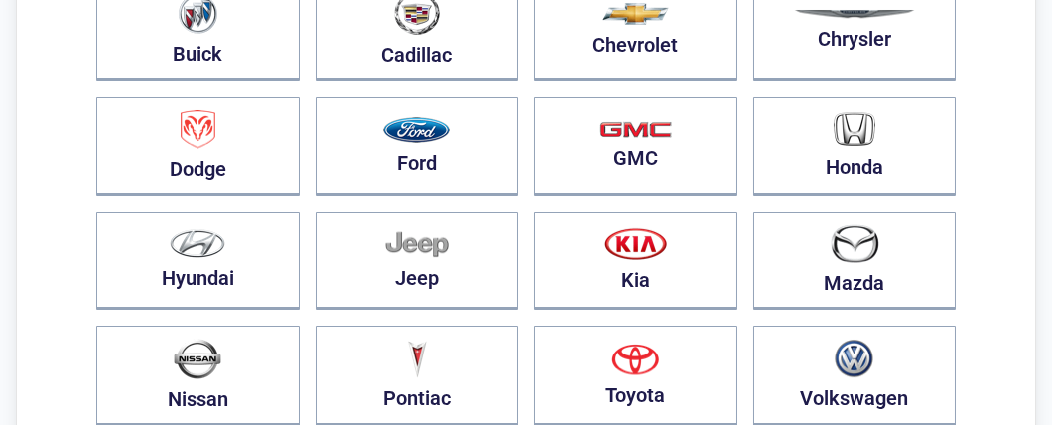
scroll to position [356, 0]
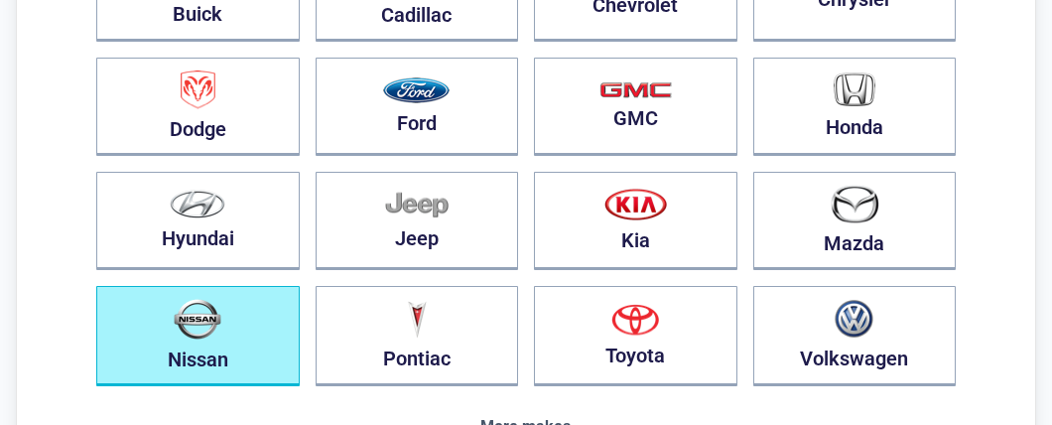
click at [193, 321] on img "button" at bounding box center [198, 319] width 48 height 41
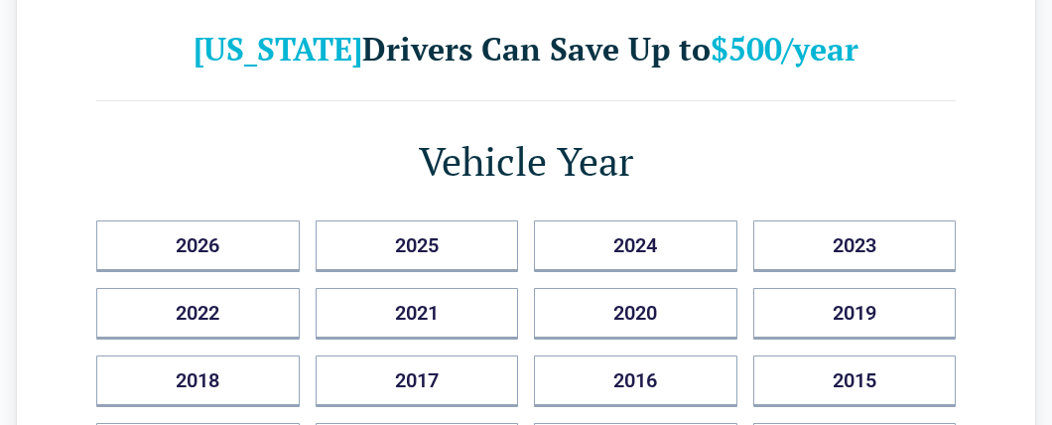
scroll to position [118, 0]
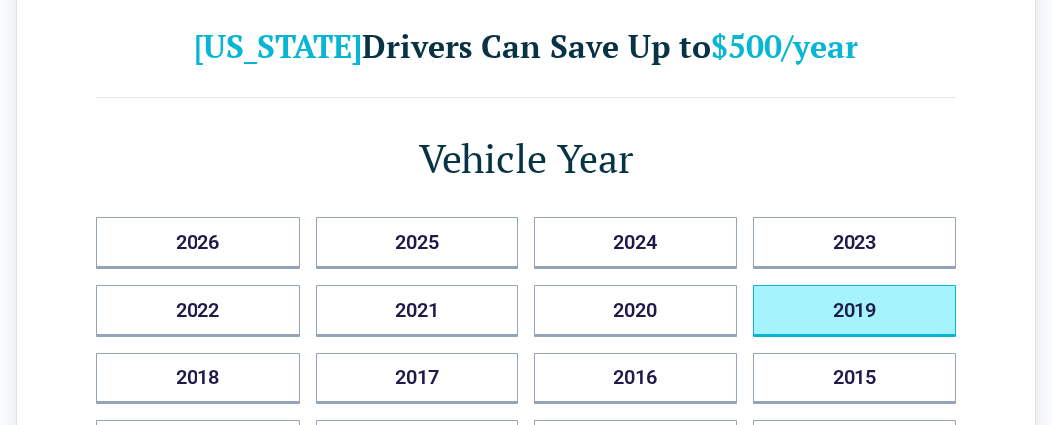
click at [831, 305] on button "2019" at bounding box center [856, 311] width 204 height 52
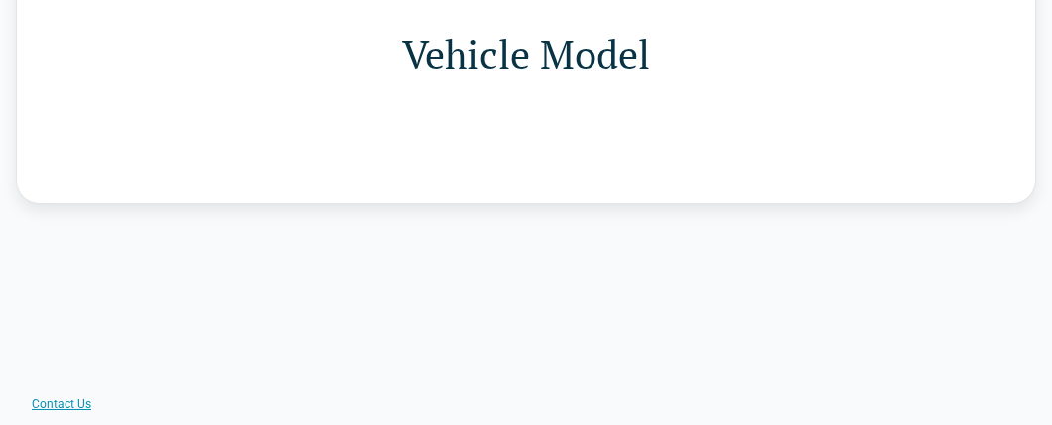
scroll to position [0, 0]
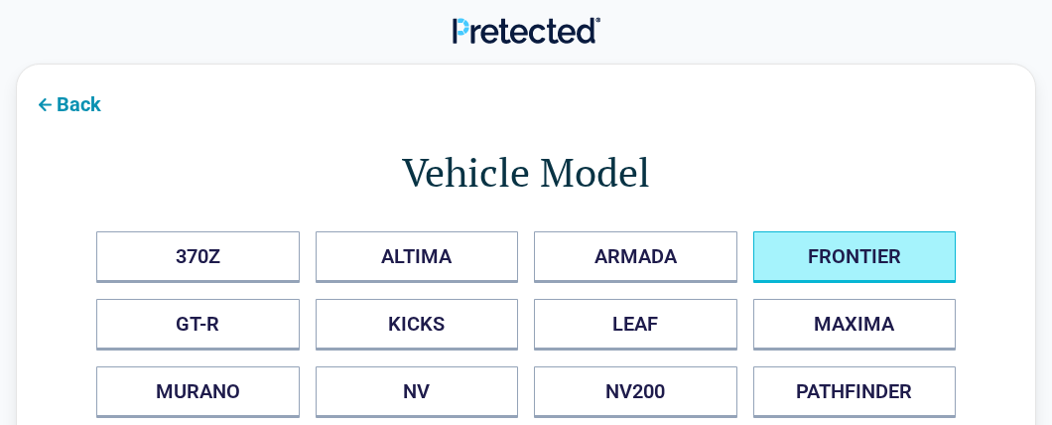
click at [816, 249] on button "FRONTIER" at bounding box center [856, 257] width 204 height 52
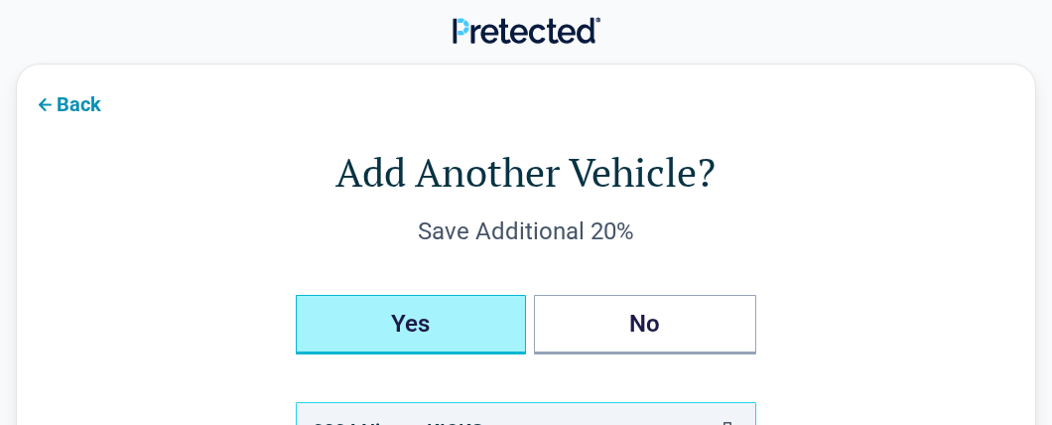
click at [492, 320] on button "Yes" at bounding box center [411, 325] width 230 height 60
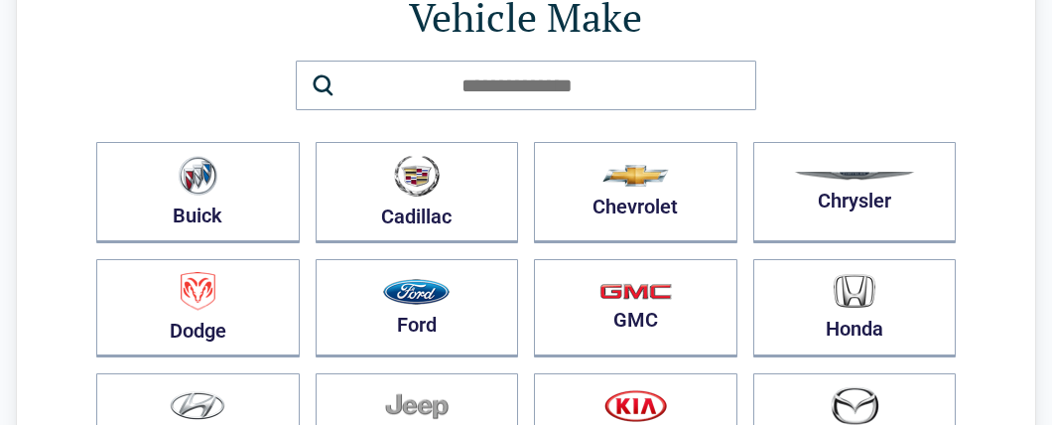
scroll to position [158, 0]
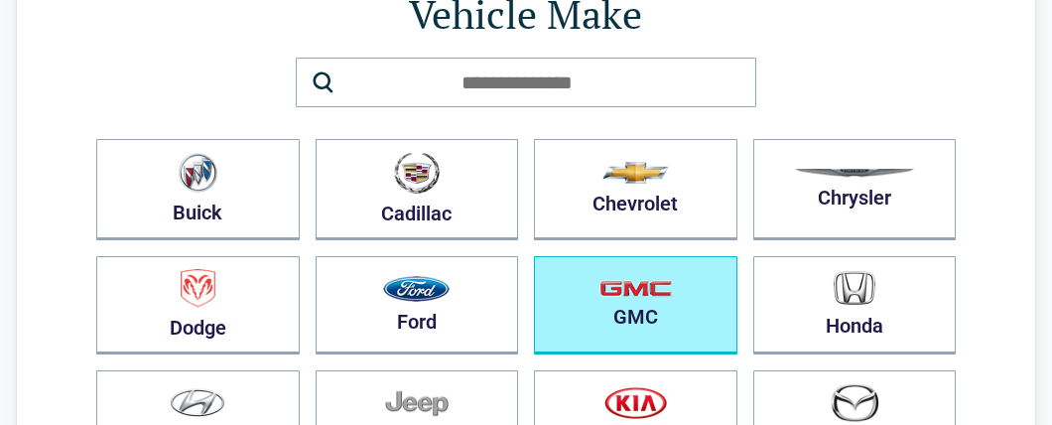
click at [632, 294] on button "GMC" at bounding box center [636, 305] width 204 height 98
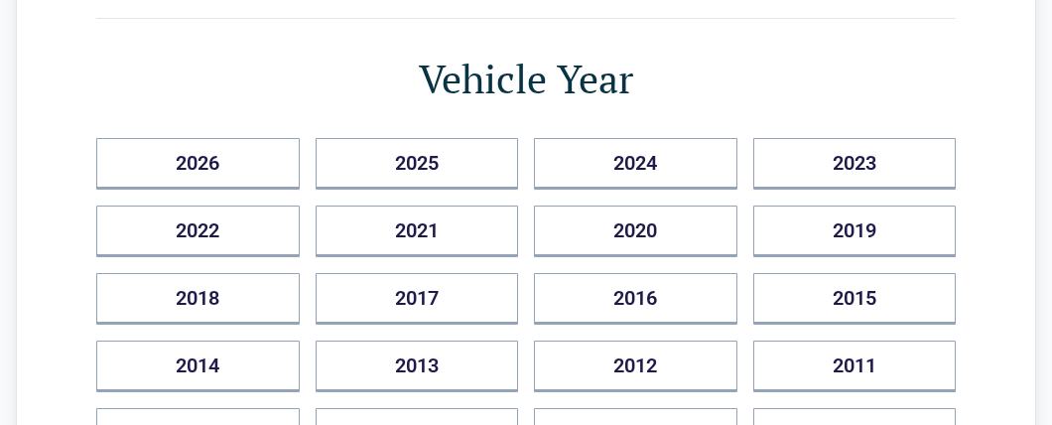
scroll to position [237, 0]
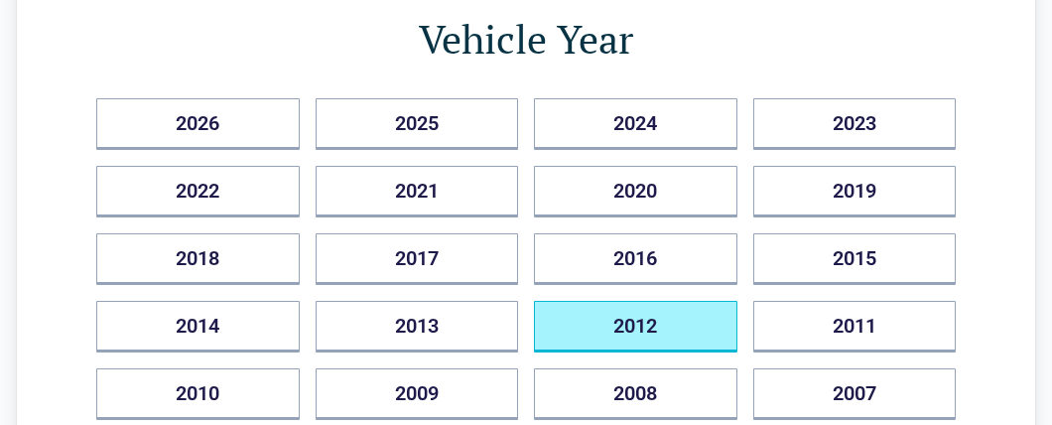
click at [646, 316] on button "2012" at bounding box center [636, 327] width 204 height 52
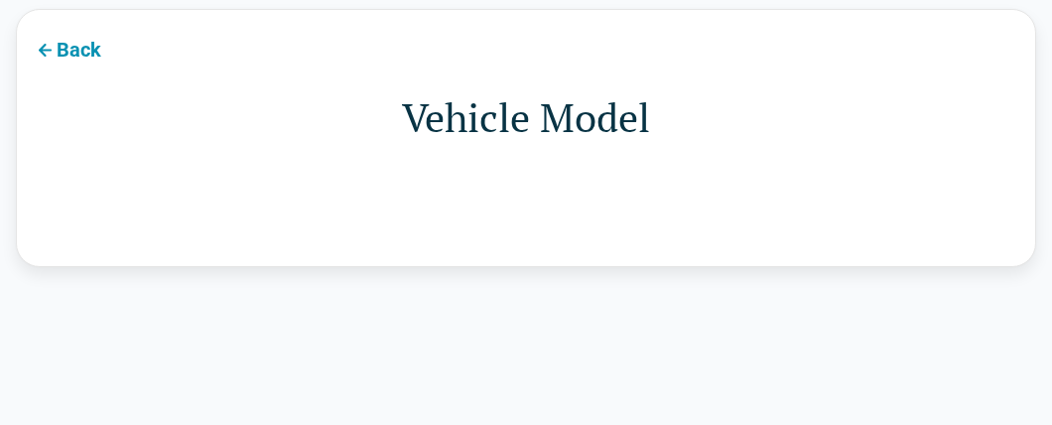
scroll to position [0, 0]
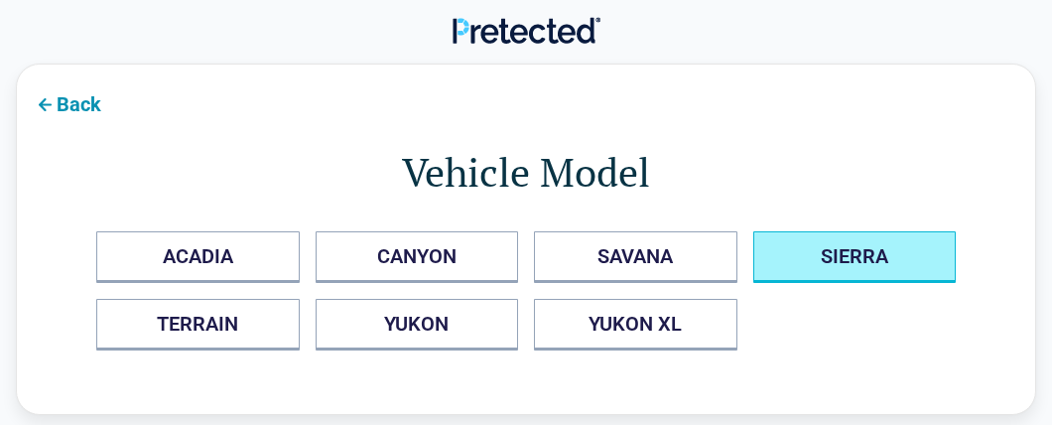
click at [841, 250] on button "SIERRA" at bounding box center [856, 257] width 204 height 52
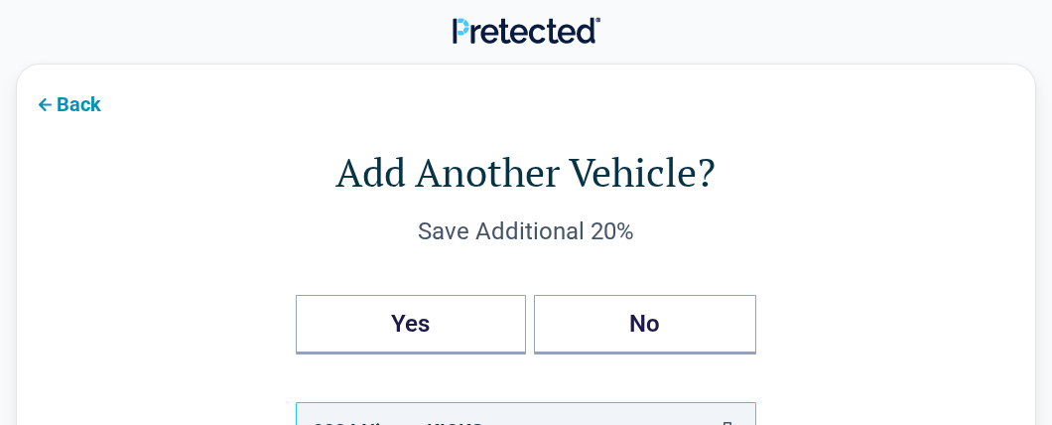
click at [789, 277] on div "Add Another Vehicle? Save Additional 20% Yes No 2024 , Nissan KICKS 2019 , Niss…" at bounding box center [526, 375] width 860 height 463
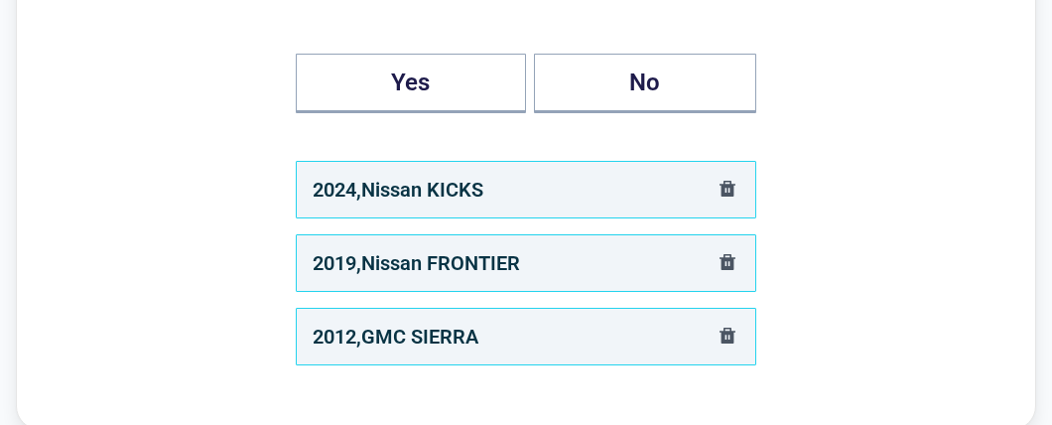
scroll to position [237, 0]
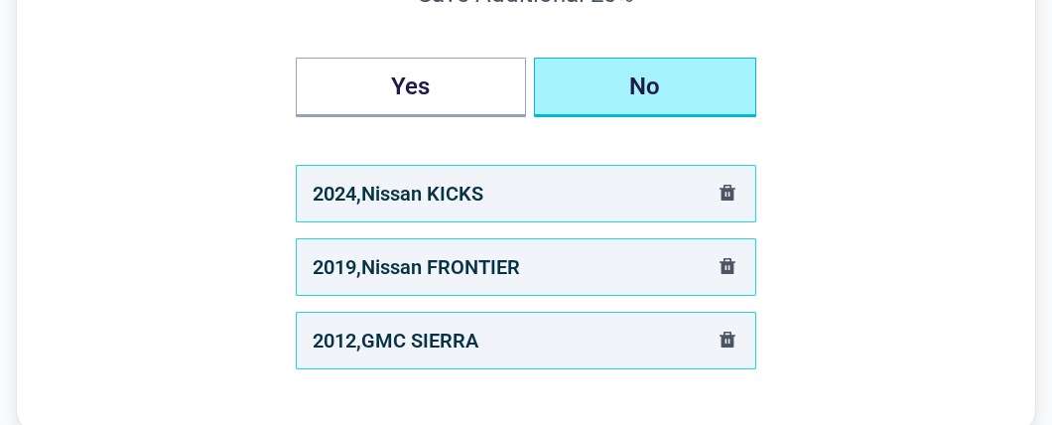
click at [663, 94] on button "No" at bounding box center [645, 88] width 222 height 60
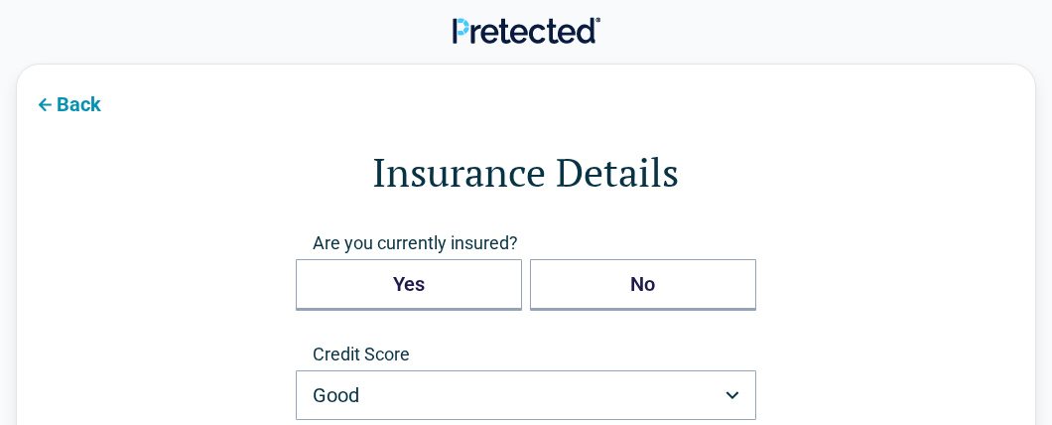
scroll to position [0, 0]
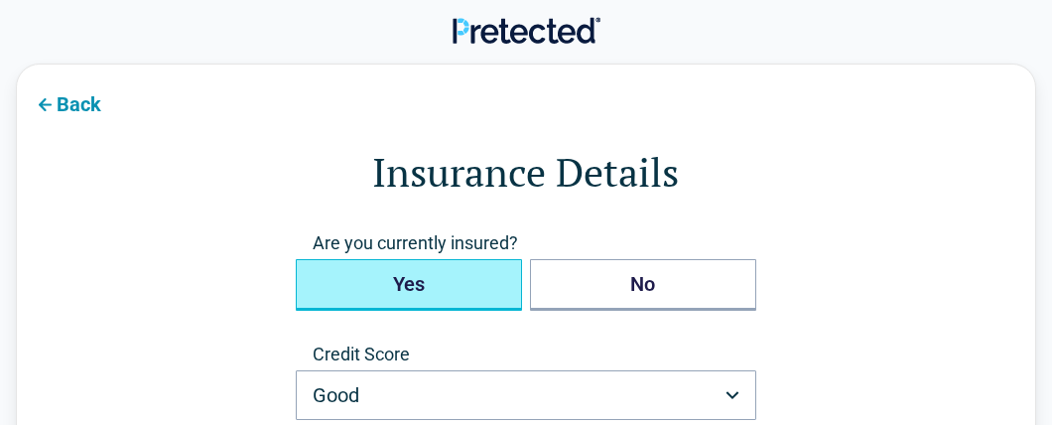
click at [411, 284] on button "Yes" at bounding box center [409, 285] width 226 height 52
type button "true"
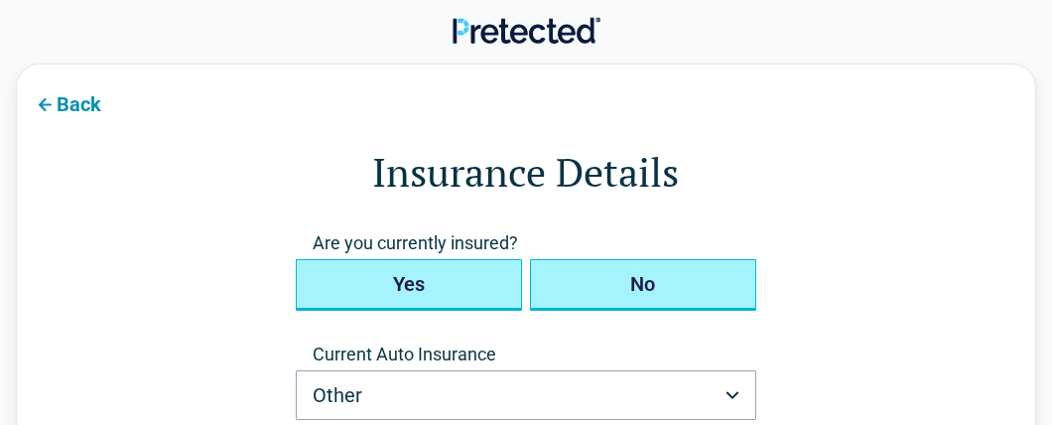
type button "false"
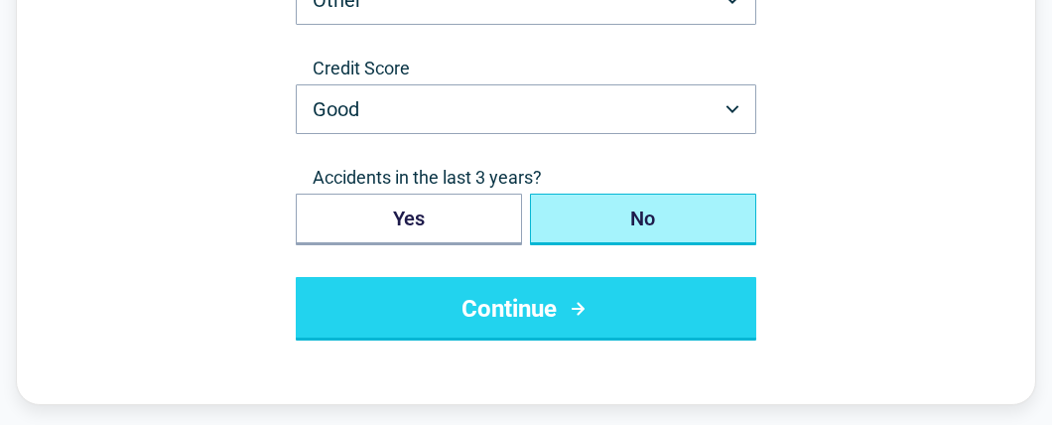
scroll to position [396, 0]
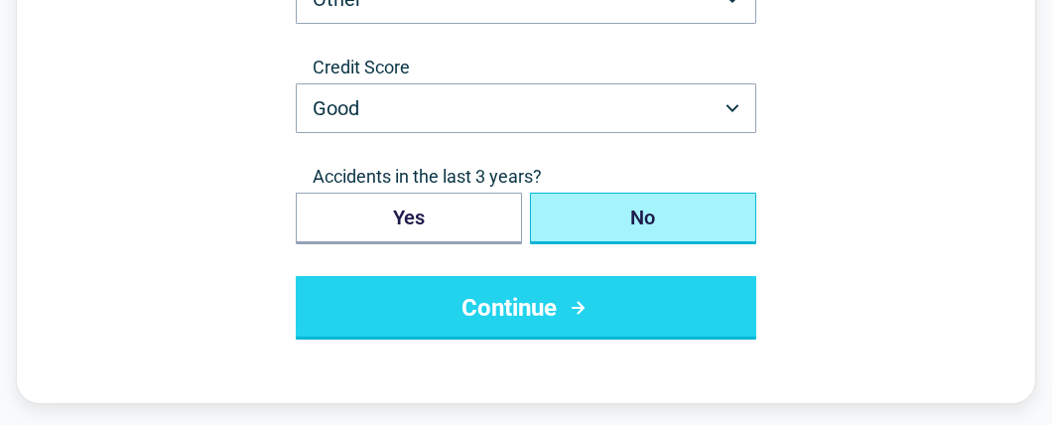
click at [572, 311] on icon "submit" at bounding box center [578, 308] width 25 height 24
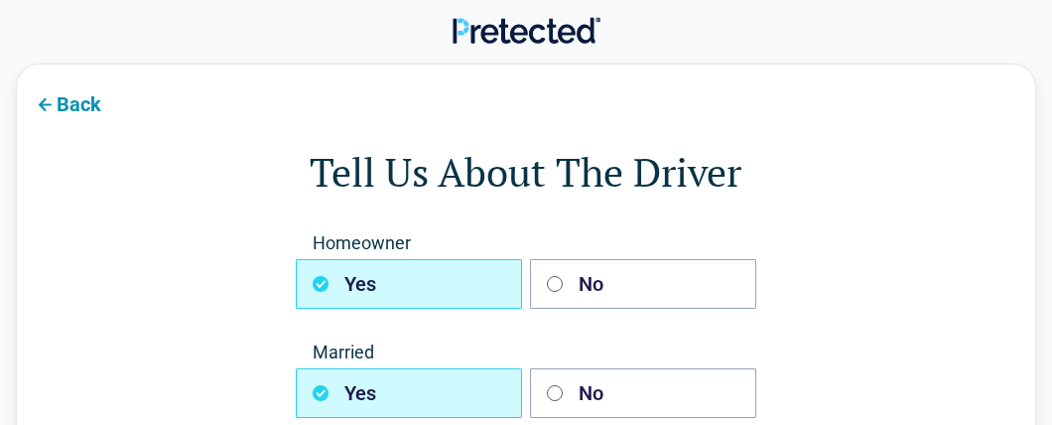
scroll to position [0, 0]
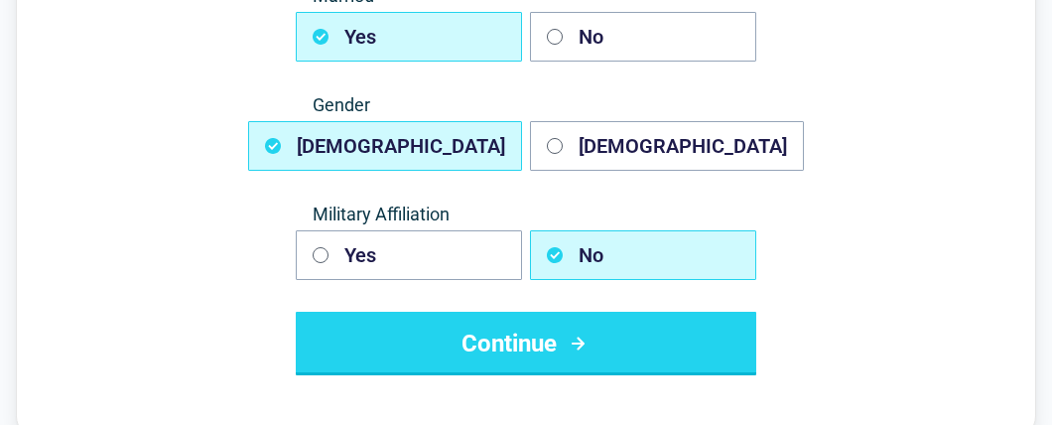
scroll to position [396, 0]
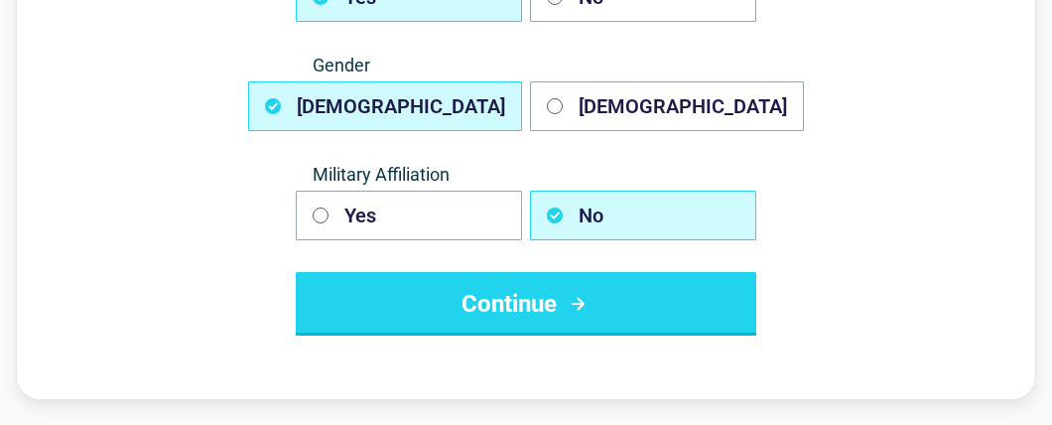
click at [482, 298] on button "Continue" at bounding box center [526, 304] width 461 height 64
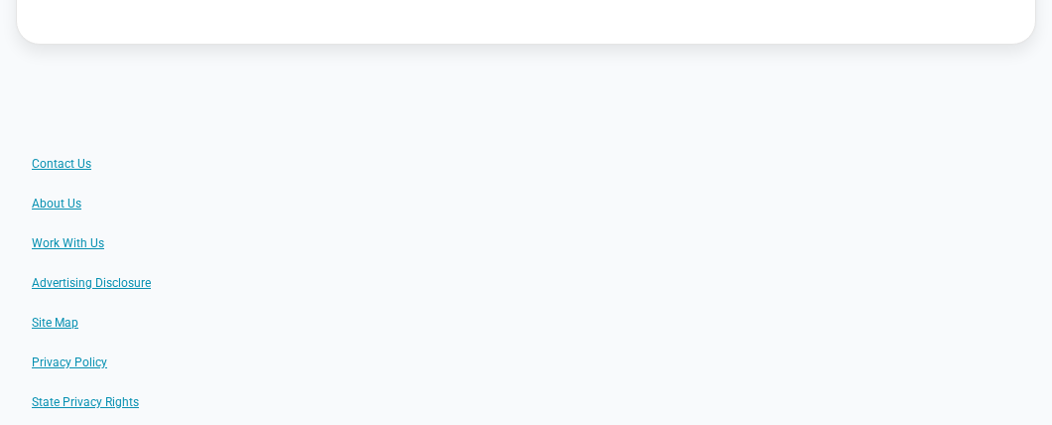
scroll to position [0, 0]
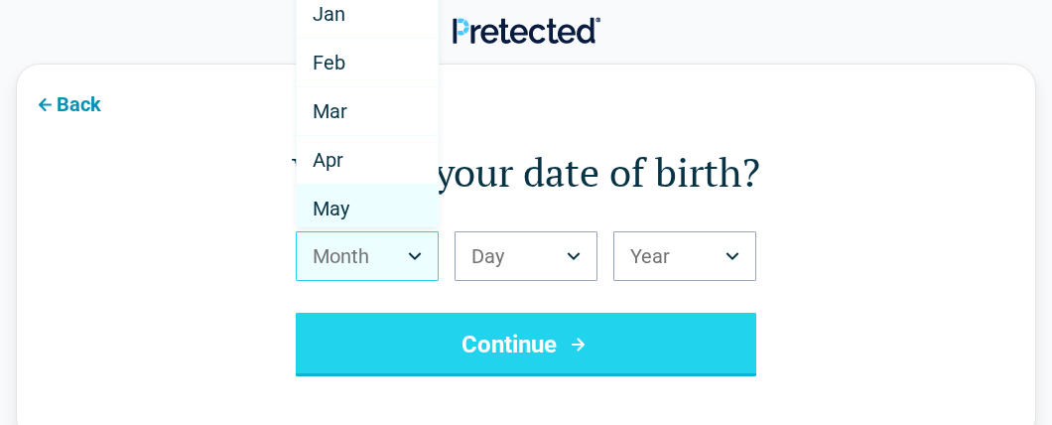
select select "*"
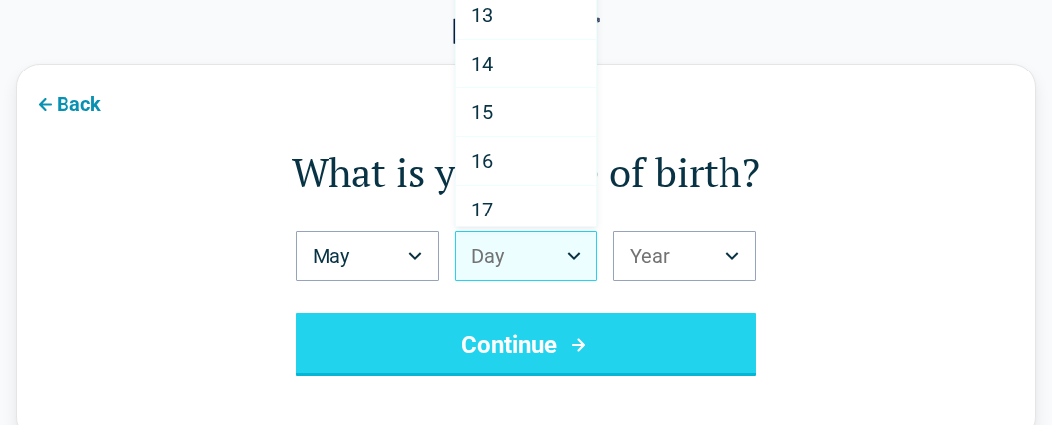
scroll to position [584, 0]
select select "**"
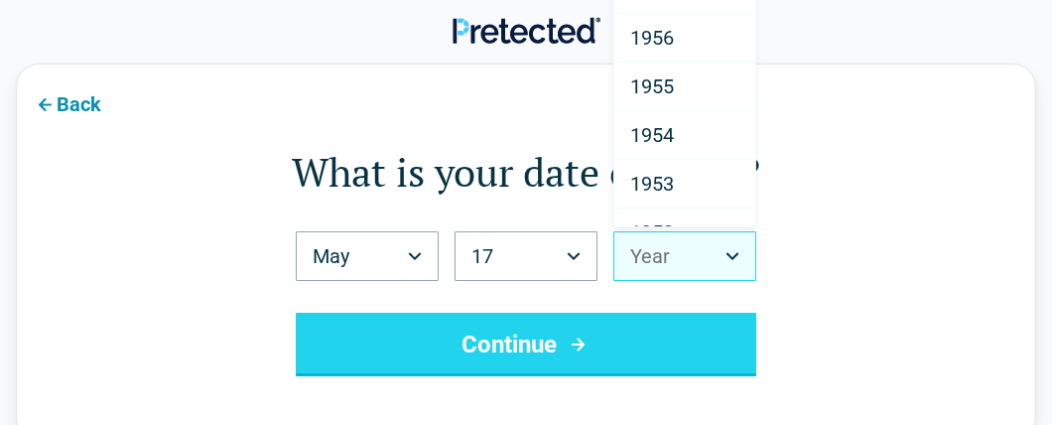
scroll to position [2458, 0]
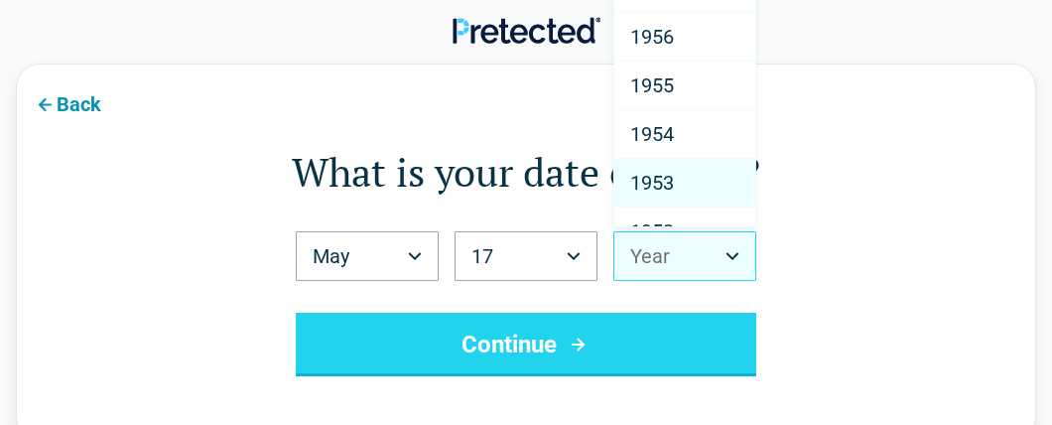
select select "****"
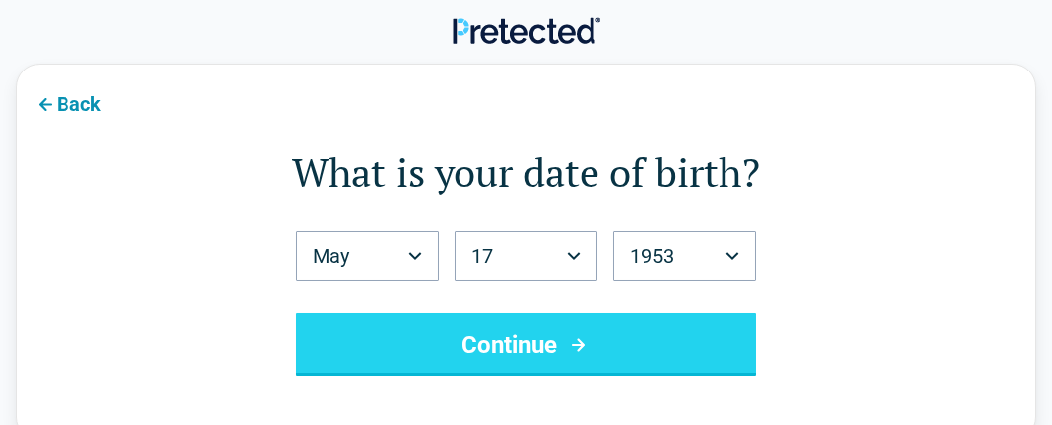
click at [546, 341] on button "Continue" at bounding box center [526, 345] width 461 height 64
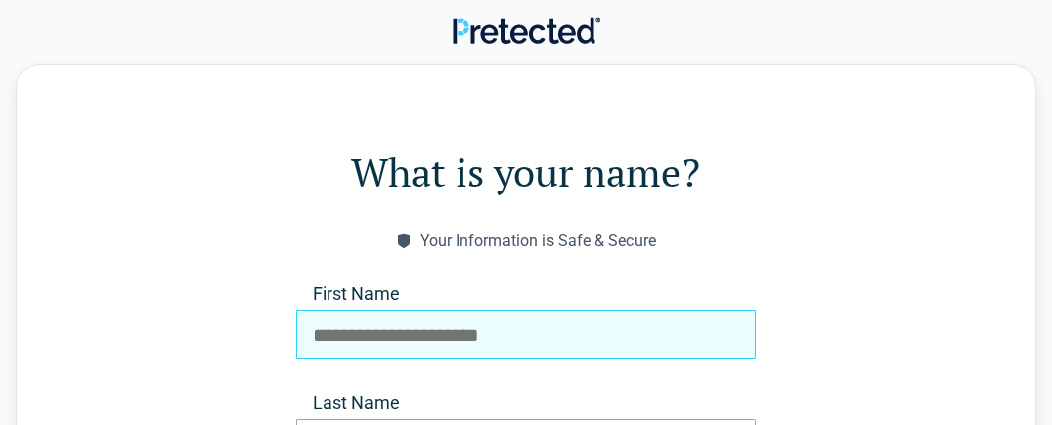
click at [368, 325] on input "First Name" at bounding box center [526, 335] width 461 height 50
type input "**********"
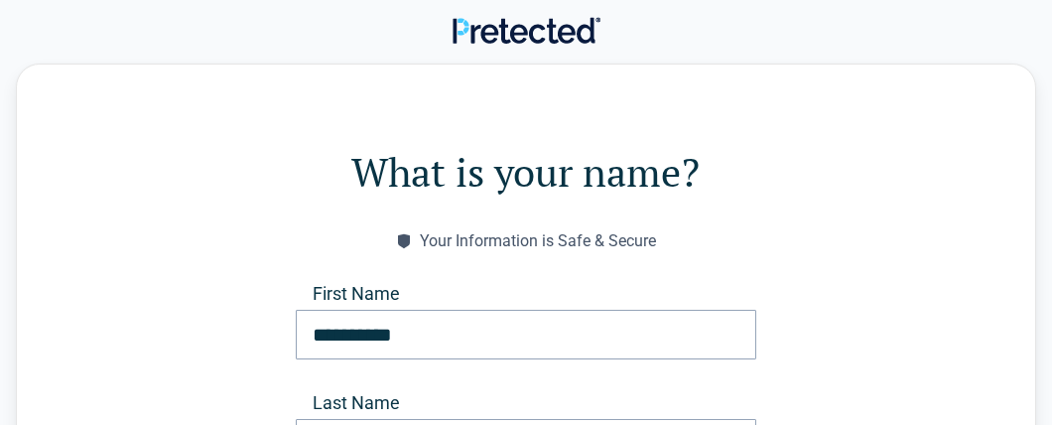
click at [222, 320] on form "**********" at bounding box center [526, 354] width 860 height 420
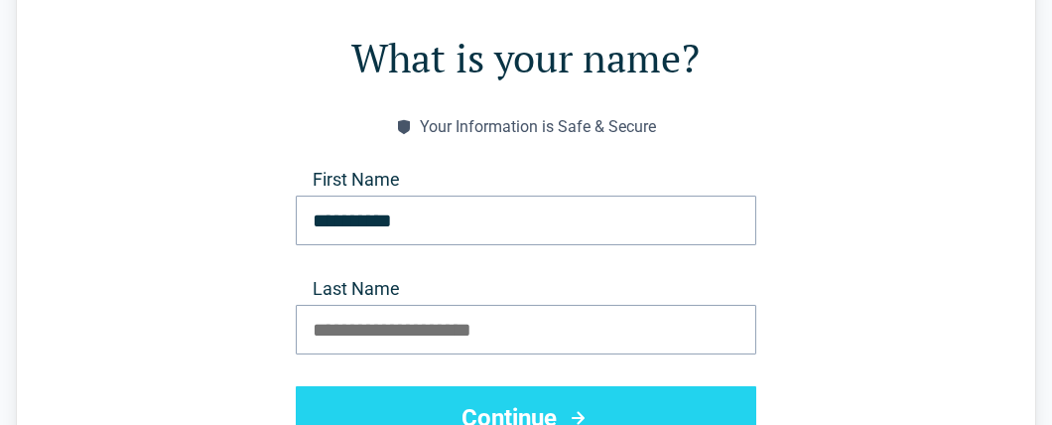
scroll to position [118, 0]
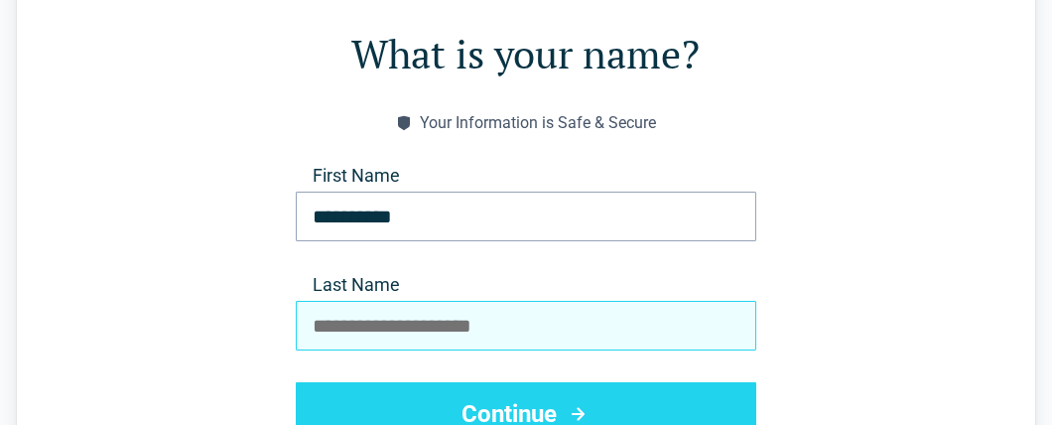
click at [493, 324] on input "Last Name" at bounding box center [526, 326] width 461 height 50
type input "*****"
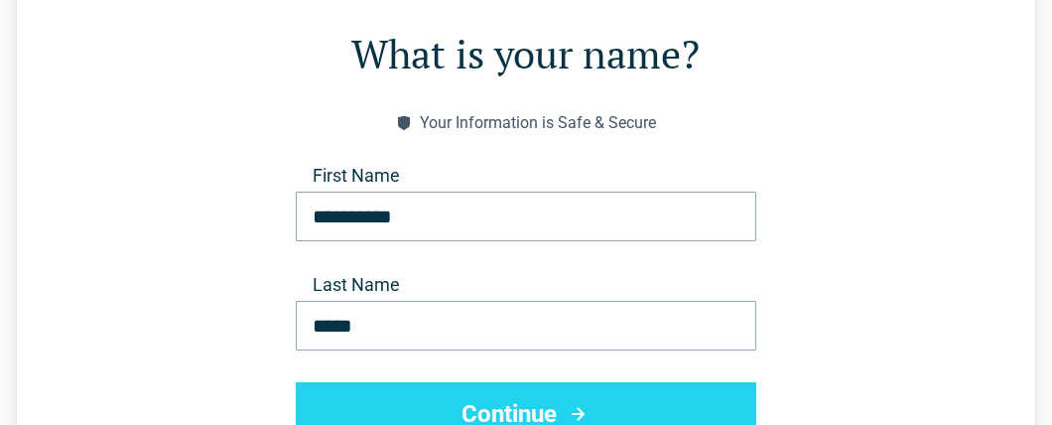
click at [250, 394] on form "**********" at bounding box center [526, 236] width 860 height 420
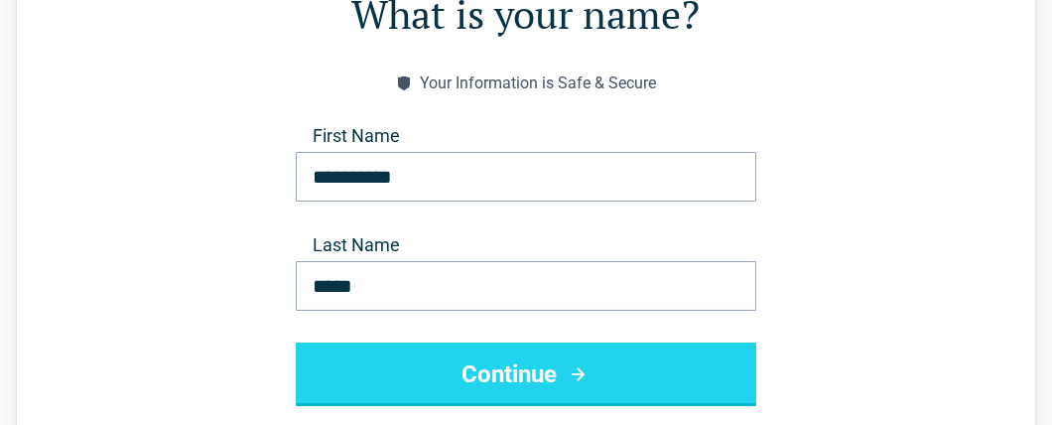
click at [533, 372] on button "Continue" at bounding box center [526, 375] width 461 height 64
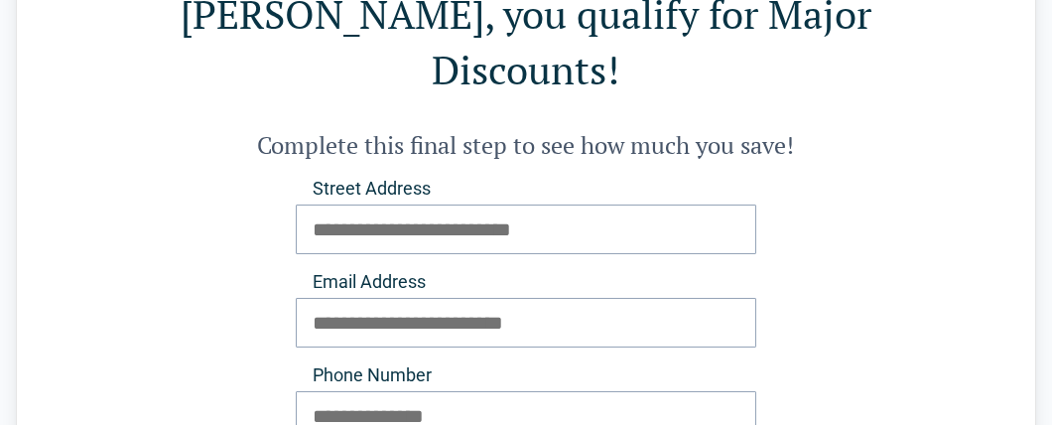
scroll to position [0, 0]
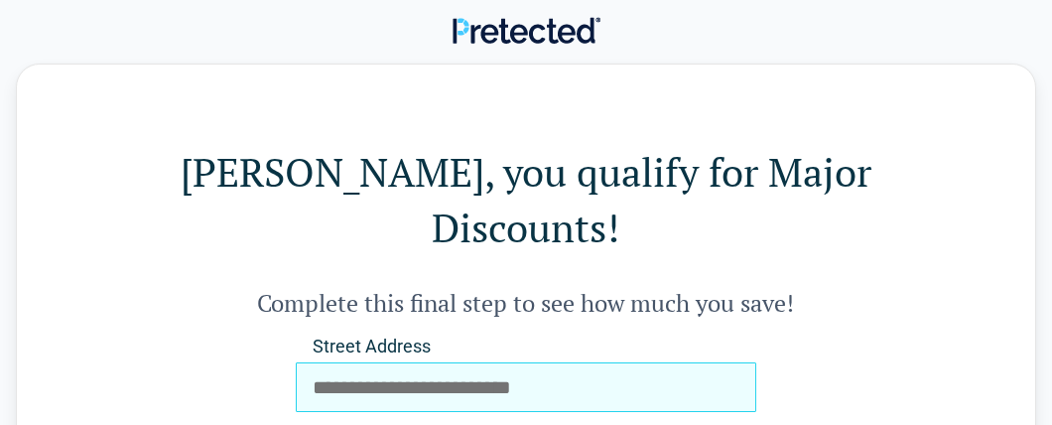
click at [421, 362] on input "Street Address" at bounding box center [526, 387] width 461 height 50
type input "**********"
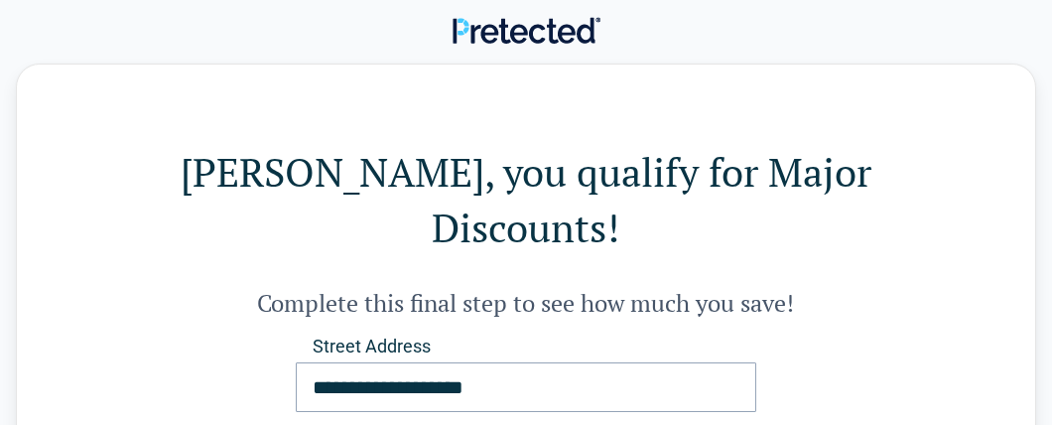
type input "**********"
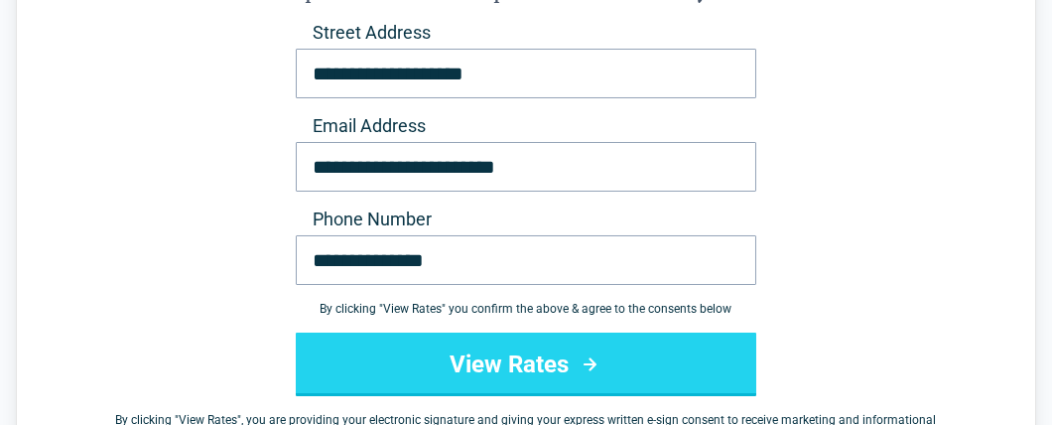
scroll to position [317, 0]
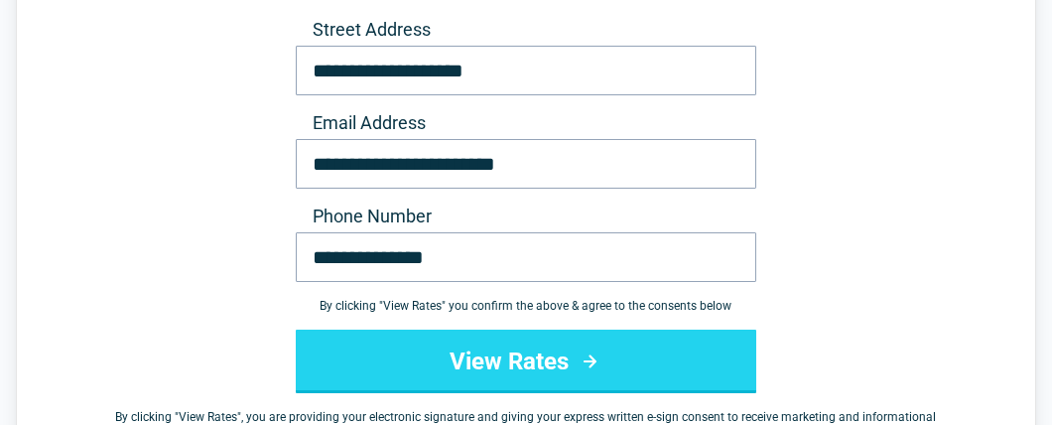
click at [540, 330] on button "View Rates" at bounding box center [526, 362] width 461 height 64
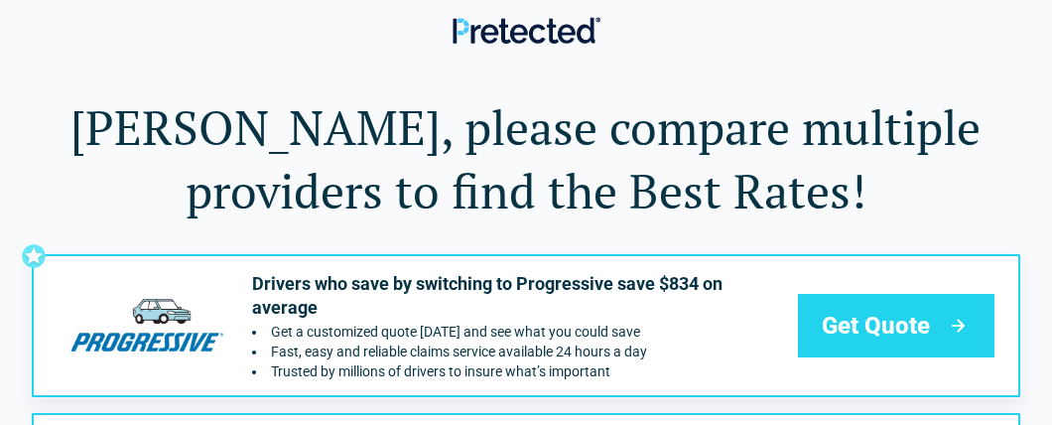
click at [213, 206] on h1 "Robert L., please compare multiple providers to find the Best Rates!" at bounding box center [526, 158] width 989 height 127
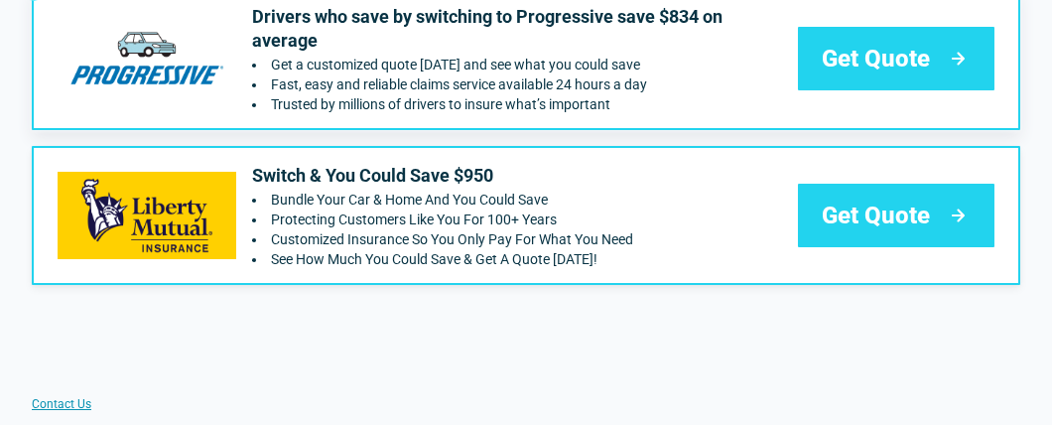
scroll to position [237, 0]
